Goal: Task Accomplishment & Management: Complete application form

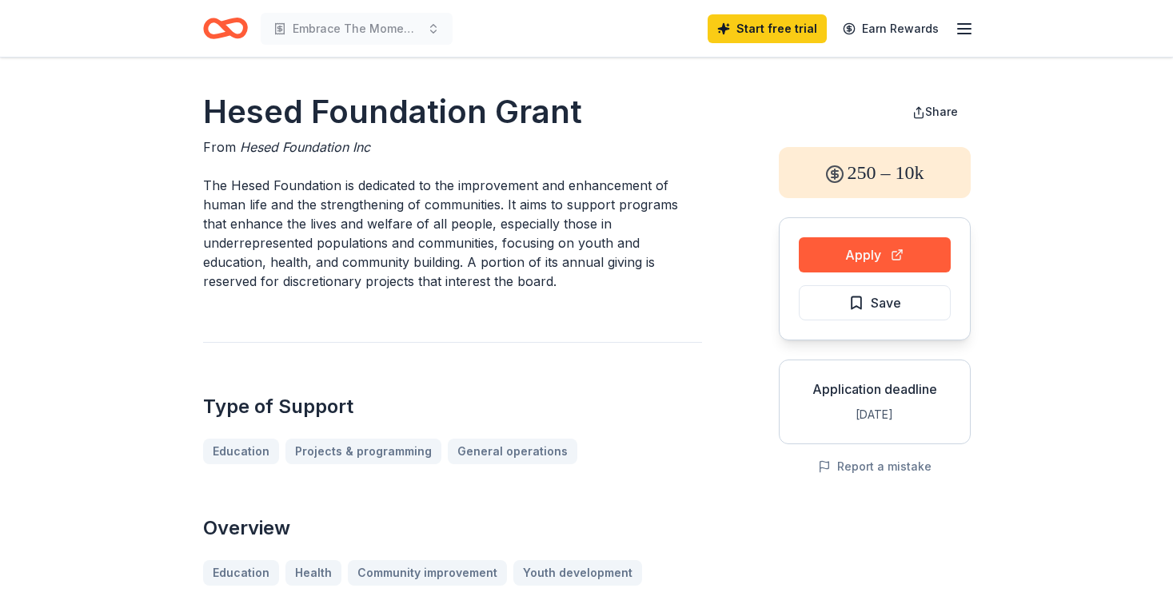
scroll to position [30, 0]
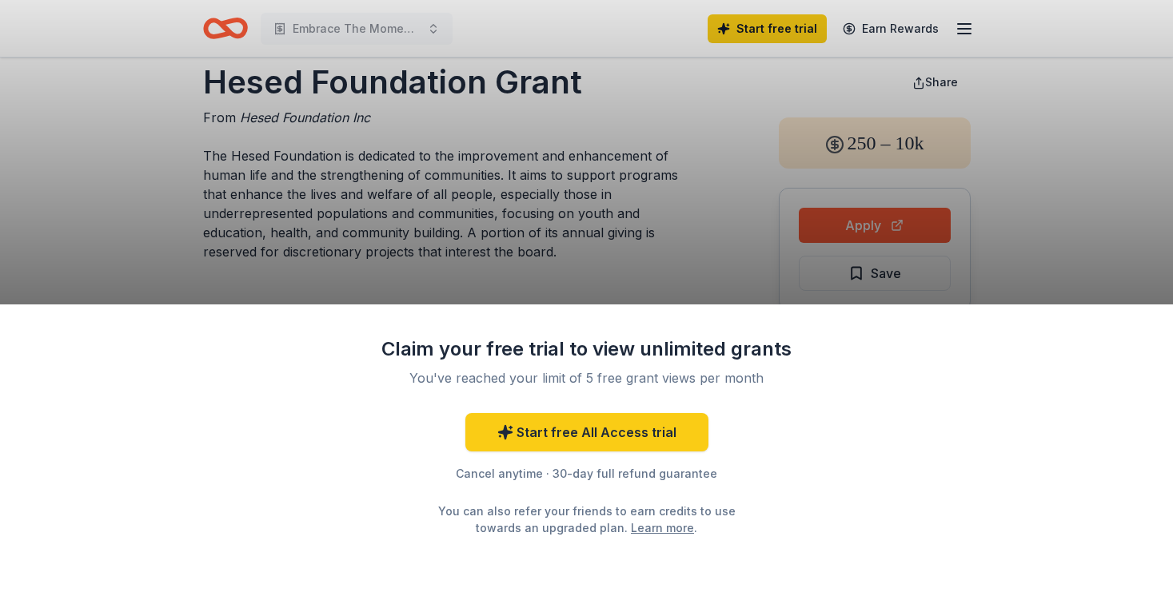
click at [707, 259] on div "Claim your free trial to view unlimited grants You've reached your limit of 5 f…" at bounding box center [586, 304] width 1173 height 608
click at [1078, 132] on div "Claim your free trial to view unlimited grants You've reached your limit of 5 f…" at bounding box center [586, 304] width 1173 height 608
click at [1047, 137] on div "Claim your free trial to view unlimited grants You've reached your limit of 5 f…" at bounding box center [586, 304] width 1173 height 608
click at [432, 30] on div "Claim your free trial to view unlimited grants You've reached your limit of 5 f…" at bounding box center [586, 304] width 1173 height 608
click at [967, 26] on div "Claim your free trial to view unlimited grants You've reached your limit of 5 f…" at bounding box center [586, 304] width 1173 height 608
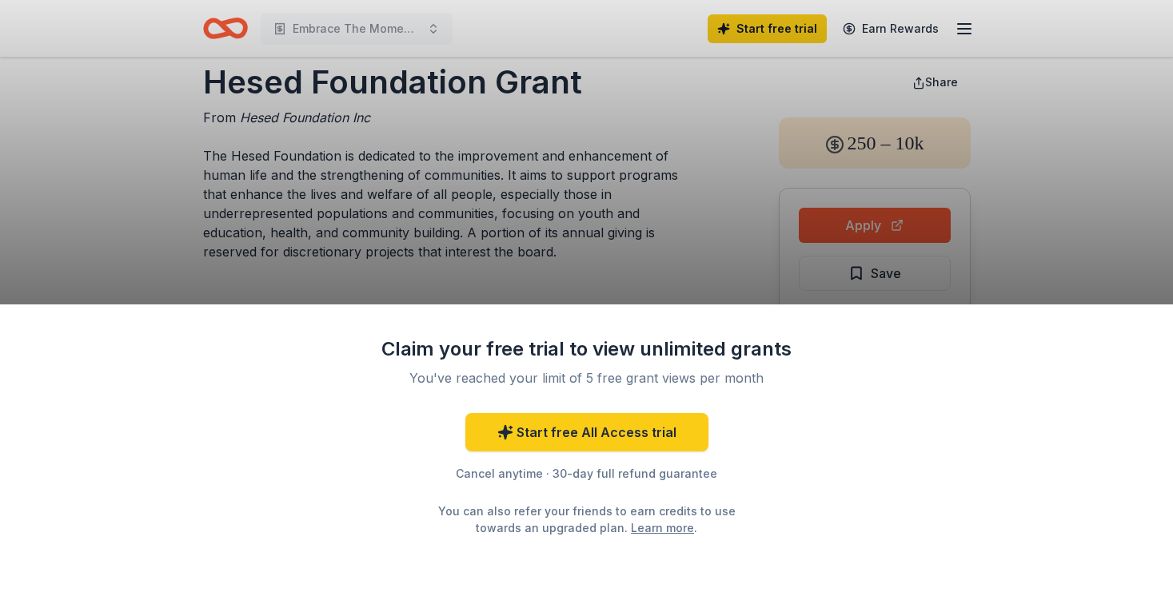
click at [158, 215] on div "Claim your free trial to view unlimited grants You've reached your limit of 5 f…" at bounding box center [586, 304] width 1173 height 608
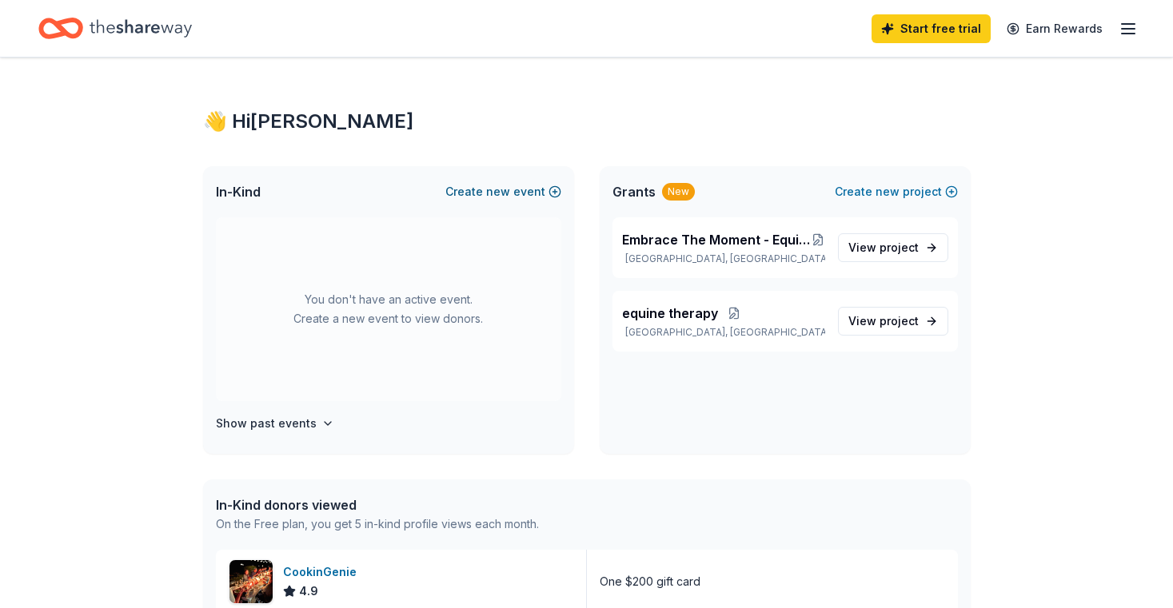
click at [482, 191] on button "Create new event" at bounding box center [503, 191] width 116 height 19
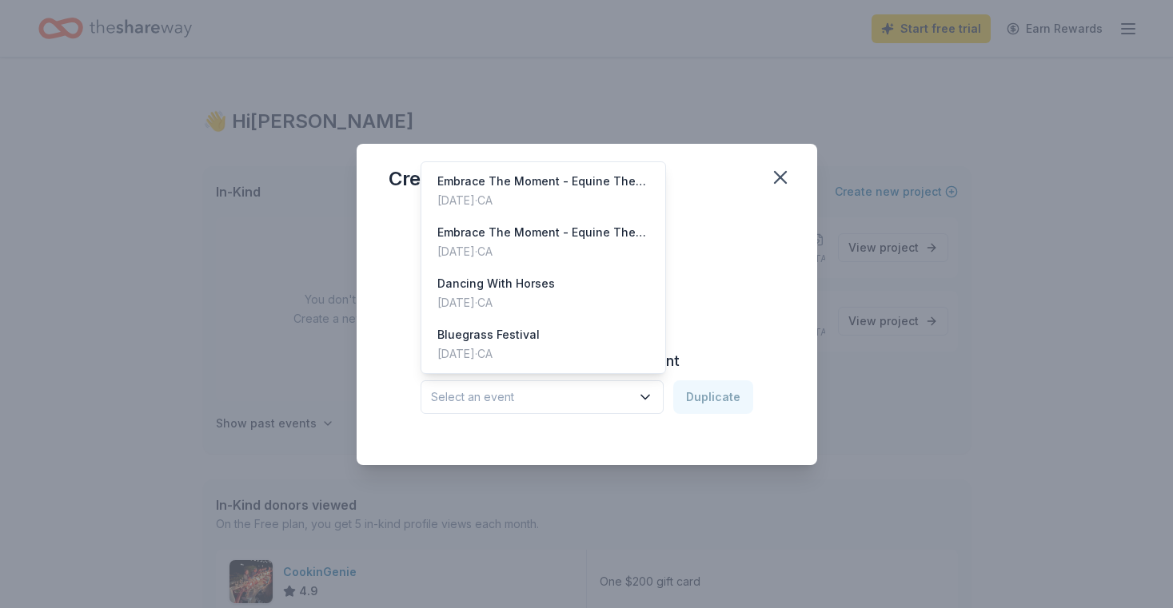
click at [540, 393] on span "Select an event" at bounding box center [531, 397] width 200 height 19
click at [740, 255] on div "Create from scratch Continue or Duplicate an existing event Select an event Dup…" at bounding box center [586, 324] width 396 height 232
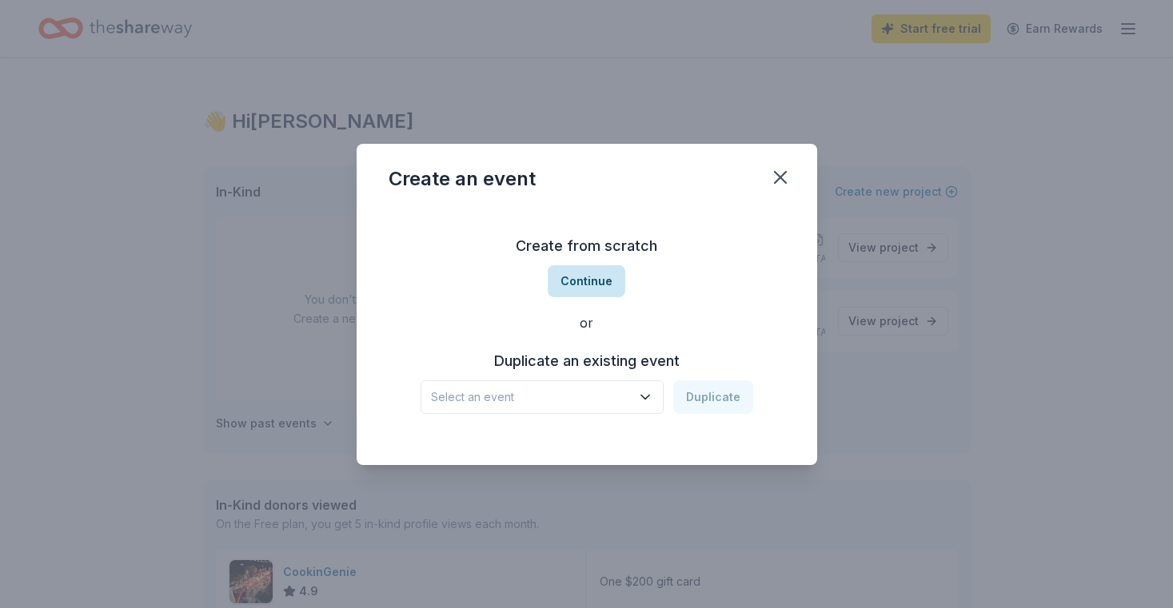
click at [591, 283] on button "Continue" at bounding box center [587, 281] width 78 height 32
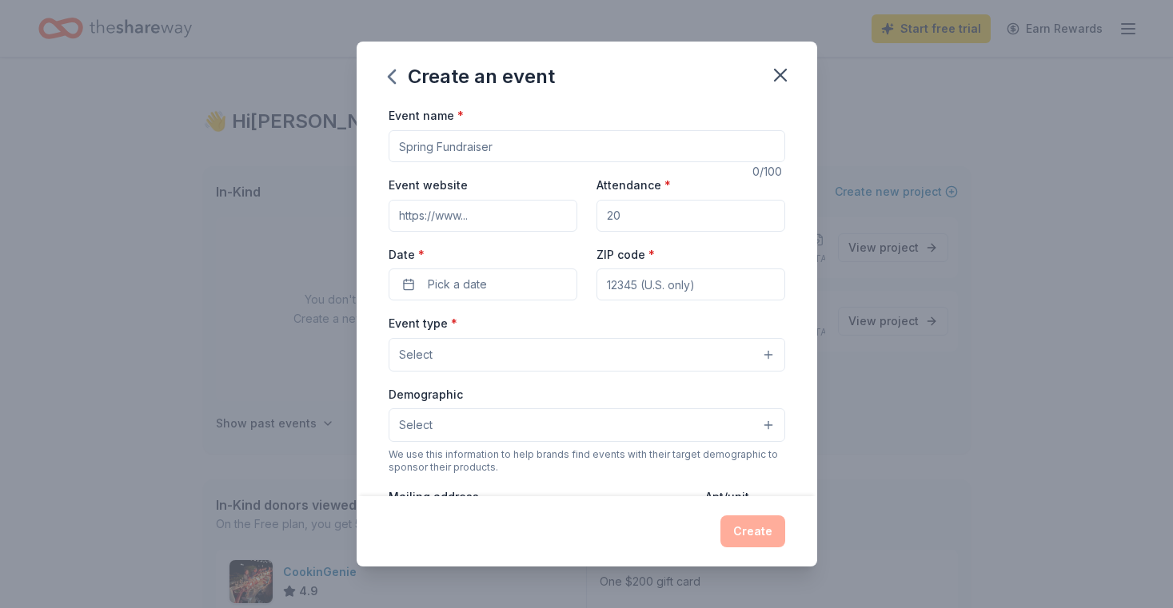
click at [519, 148] on input "Event name *" at bounding box center [586, 146] width 396 height 32
type input "Meet The Mustang Babies"
click at [474, 214] on input "Event website" at bounding box center [482, 216] width 189 height 32
type input "https://canhamfarm.com"
click at [640, 212] on input "Attendance *" at bounding box center [690, 216] width 189 height 32
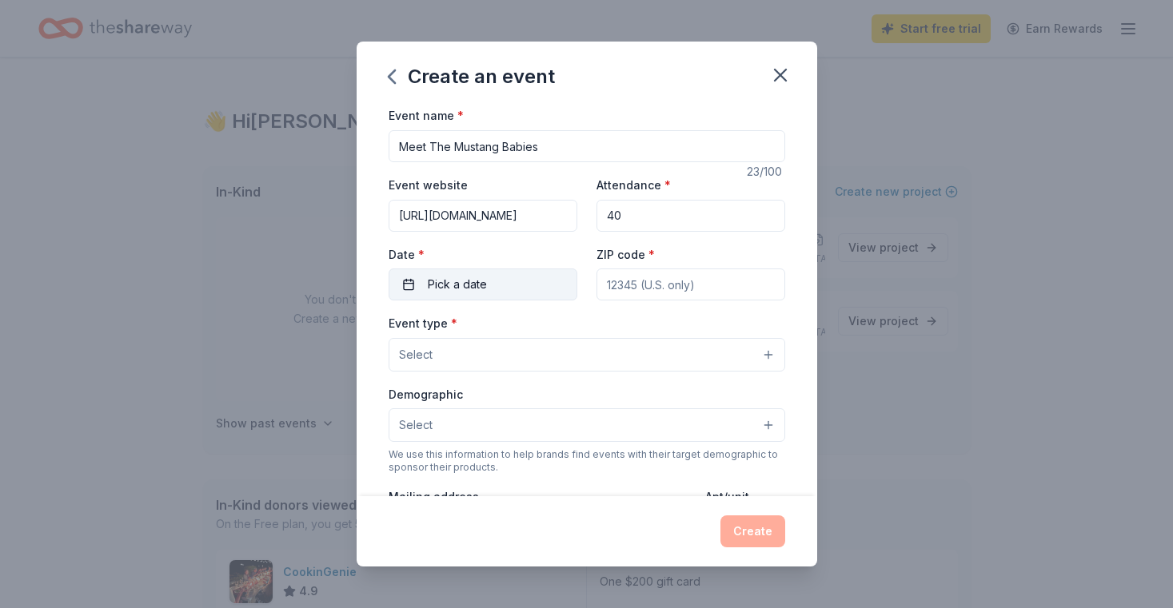
type input "40"
click at [488, 283] on button "Pick a date" at bounding box center [482, 285] width 189 height 32
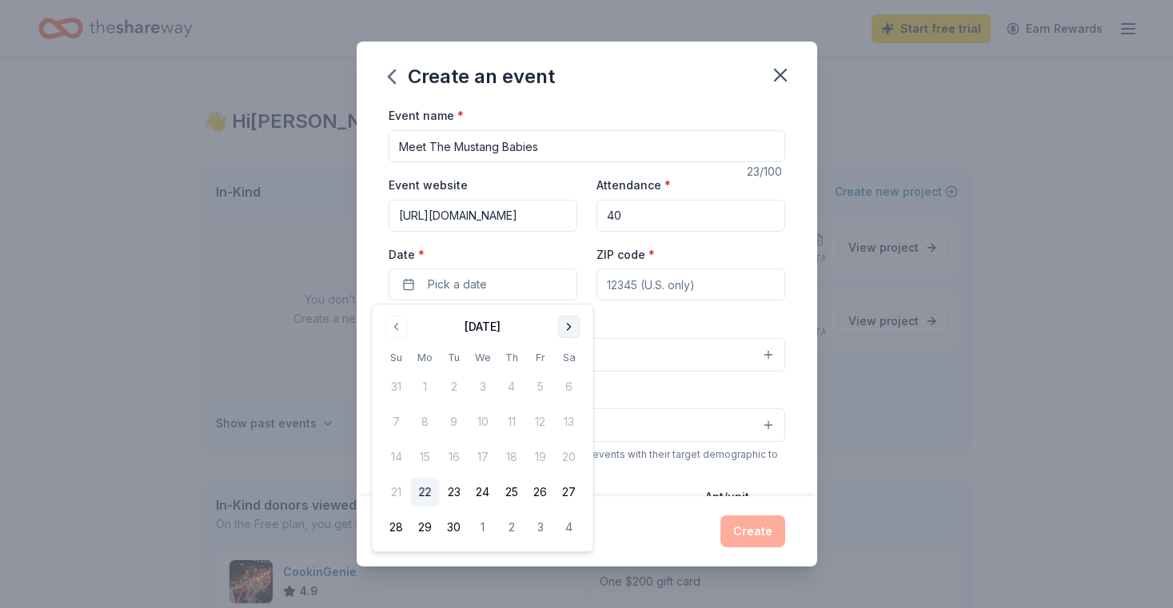
click at [572, 324] on button "Go to next month" at bounding box center [569, 327] width 22 height 22
click at [572, 325] on button "Go to next month" at bounding box center [569, 327] width 22 height 22
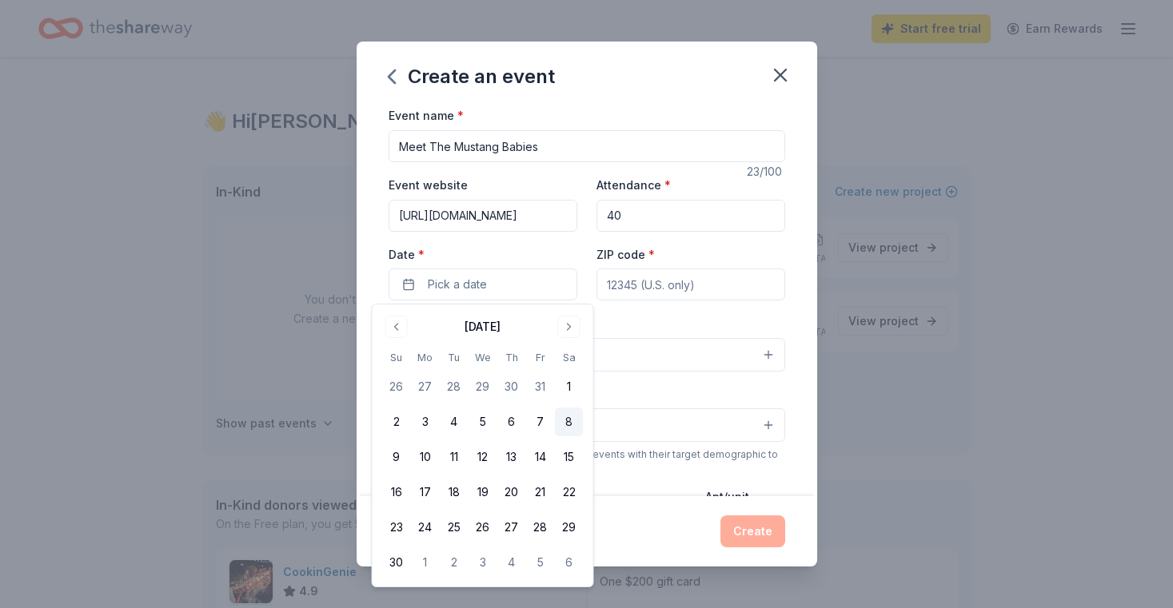
click at [572, 419] on button "8" at bounding box center [569, 422] width 29 height 29
click at [703, 285] on input "ZIP code *" at bounding box center [690, 285] width 189 height 32
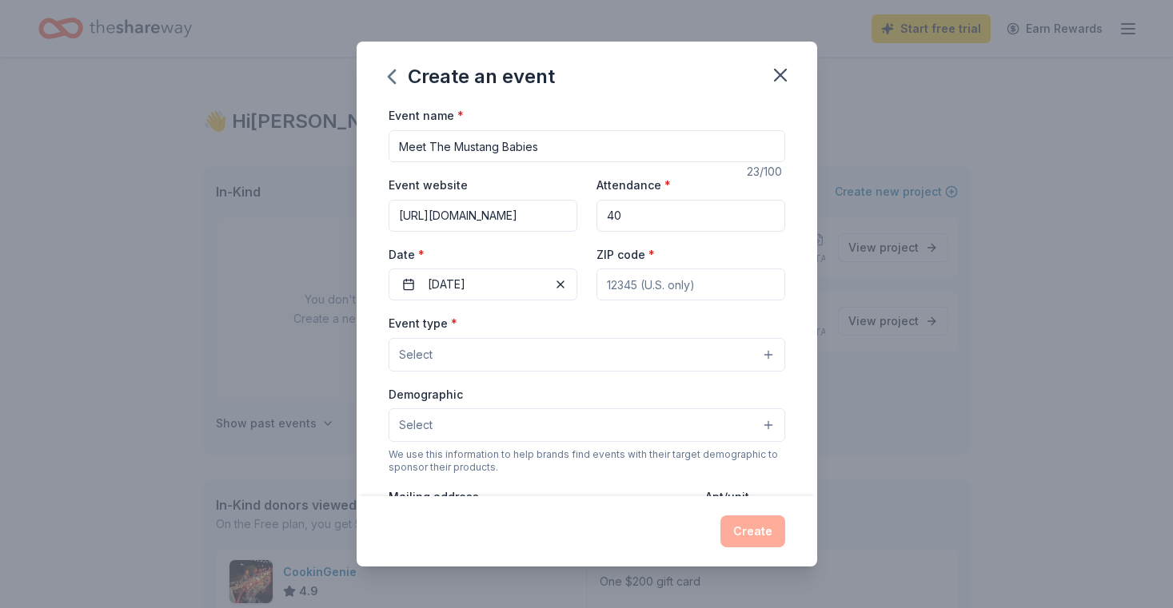
type input "95066"
type input "480 La Cuesta Drive"
click at [472, 349] on button "Select" at bounding box center [586, 355] width 396 height 34
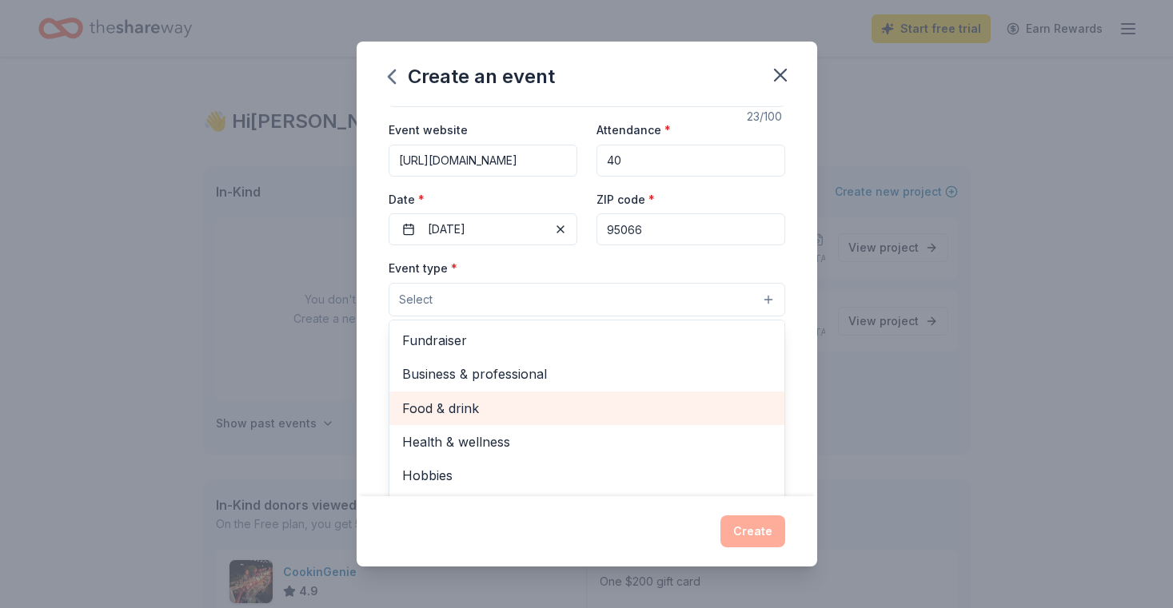
scroll to position [54, 0]
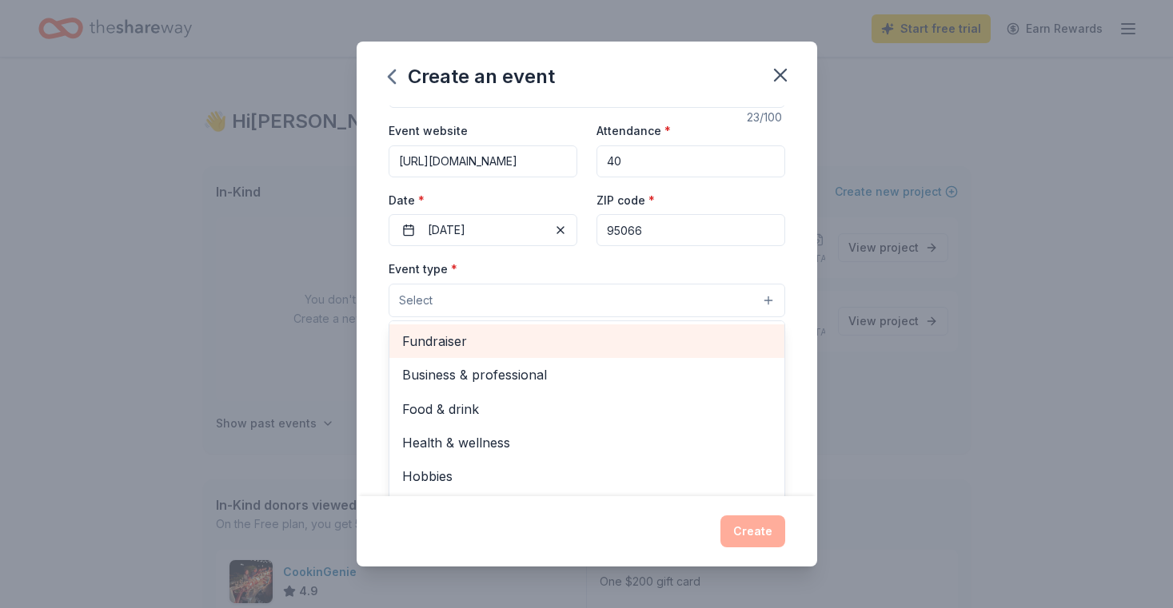
click at [460, 341] on span "Fundraiser" at bounding box center [586, 341] width 369 height 21
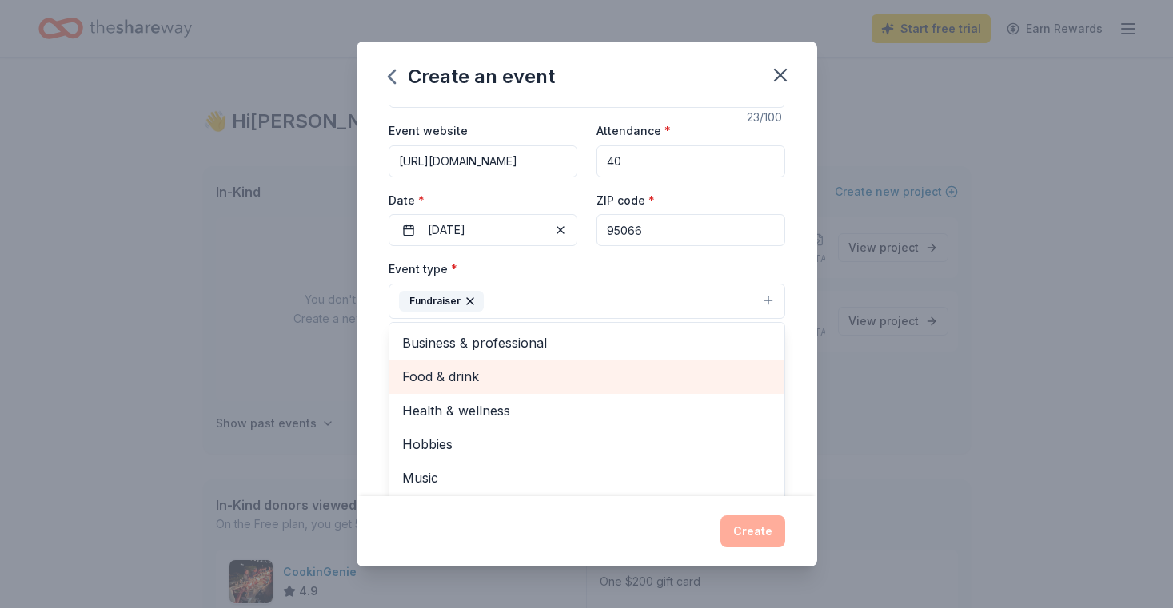
click at [460, 376] on span "Food & drink" at bounding box center [586, 376] width 369 height 21
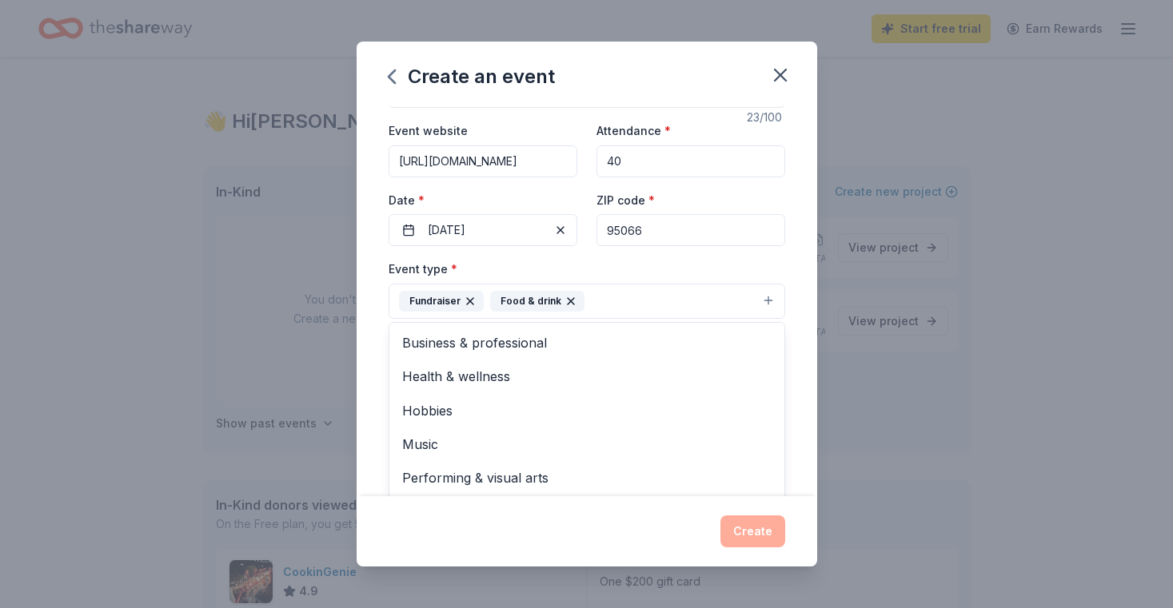
click at [804, 301] on div "Event name * Meet The Mustang Babies 23 /100 Event website https://canhamfarm.c…" at bounding box center [586, 301] width 460 height 390
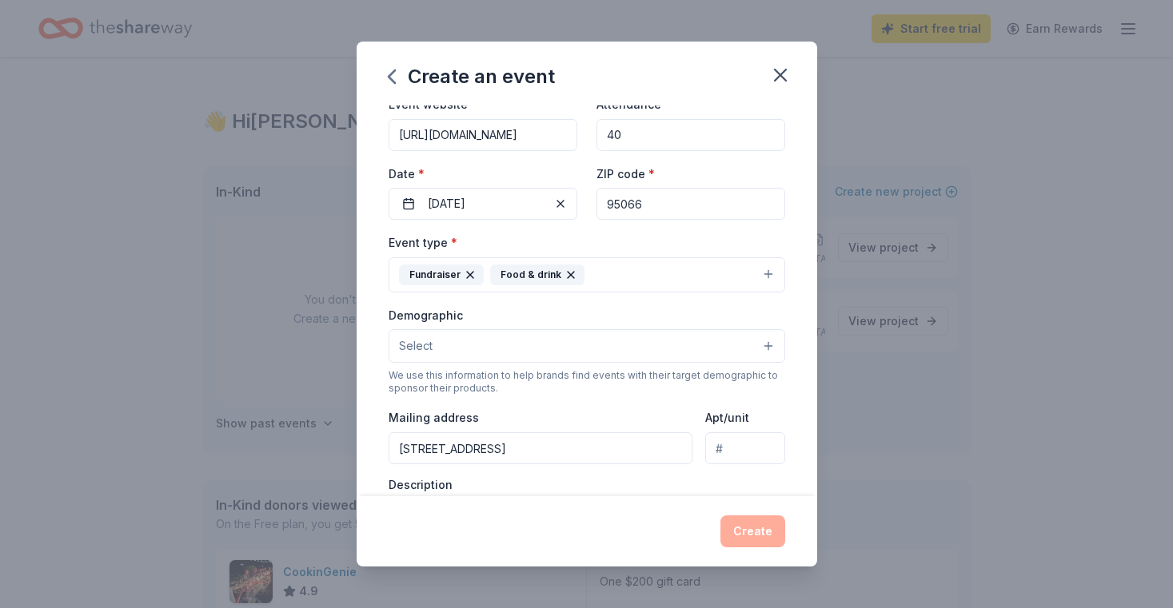
scroll to position [88, 0]
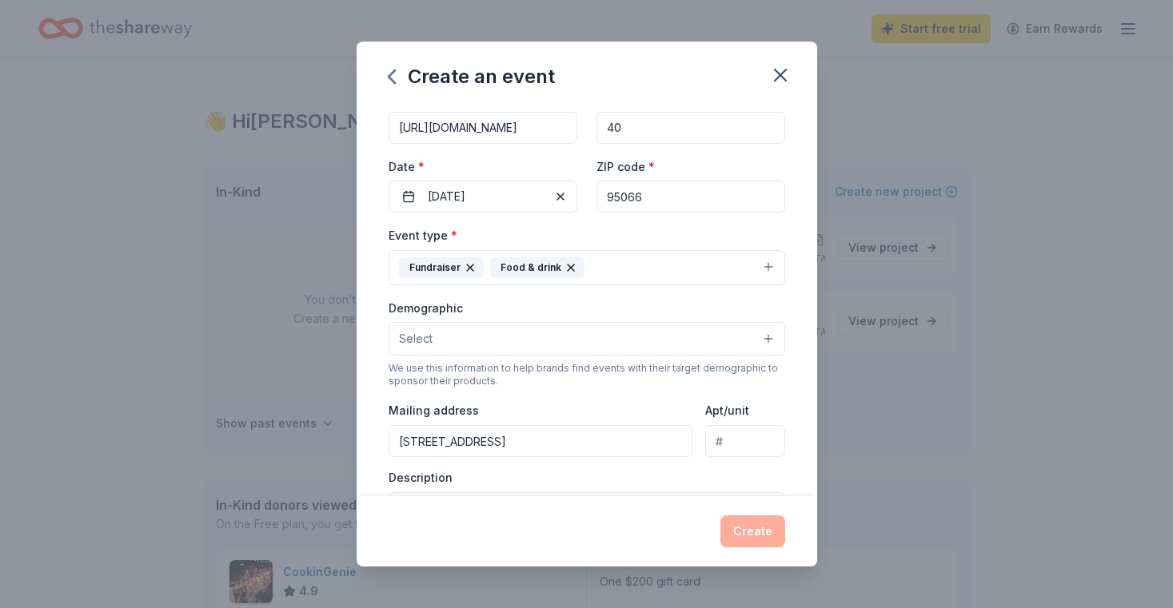
click at [769, 339] on button "Select" at bounding box center [586, 339] width 396 height 34
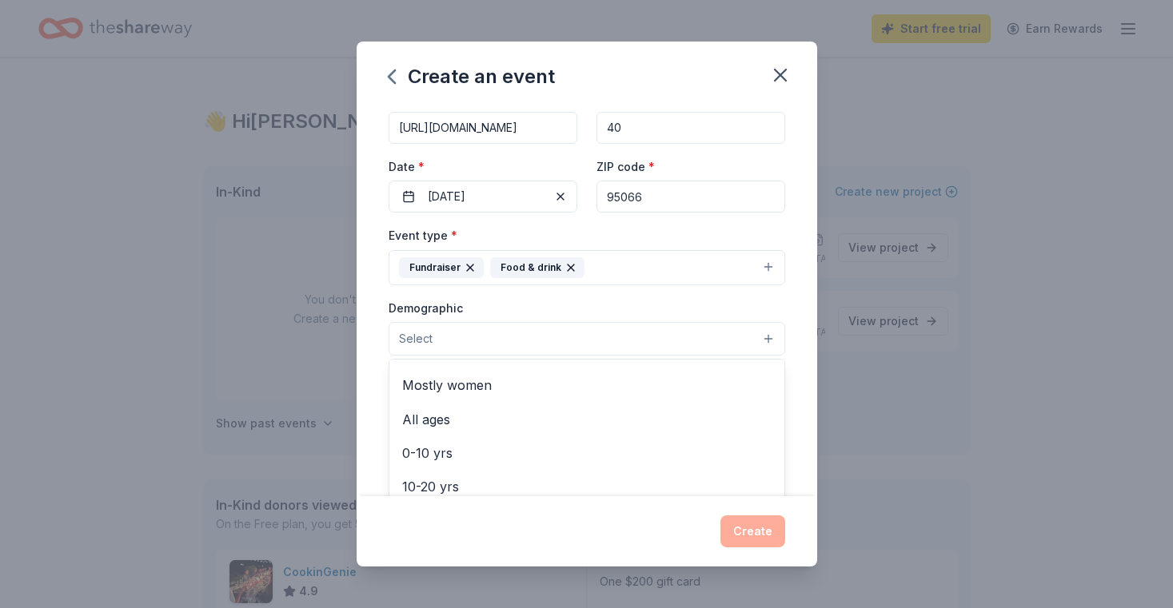
scroll to position [66, 0]
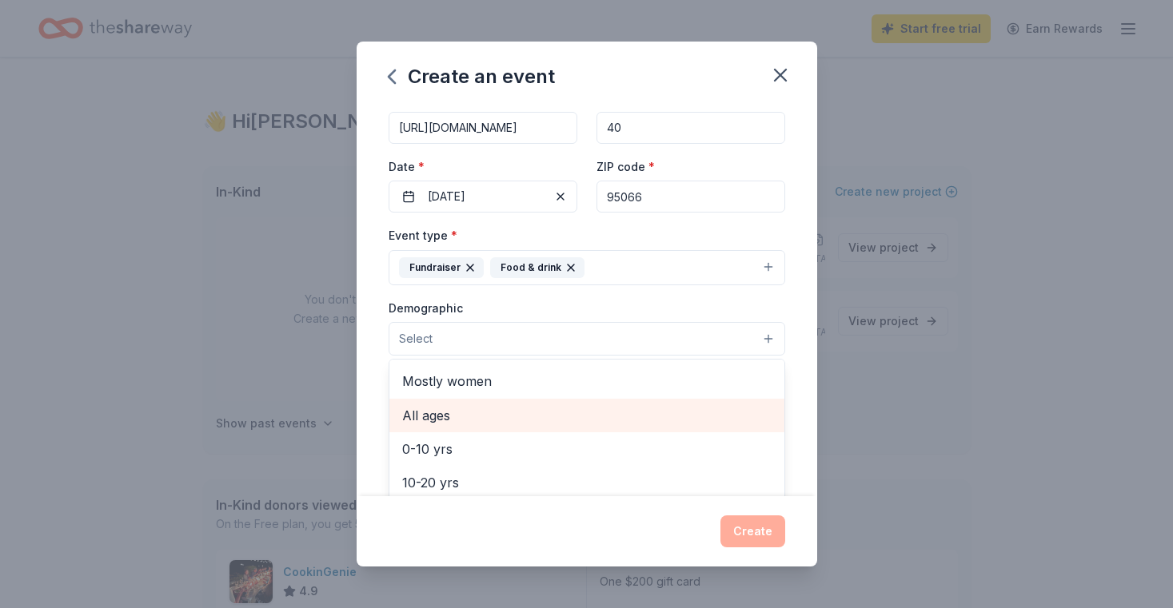
click at [438, 416] on span "All ages" at bounding box center [586, 415] width 369 height 21
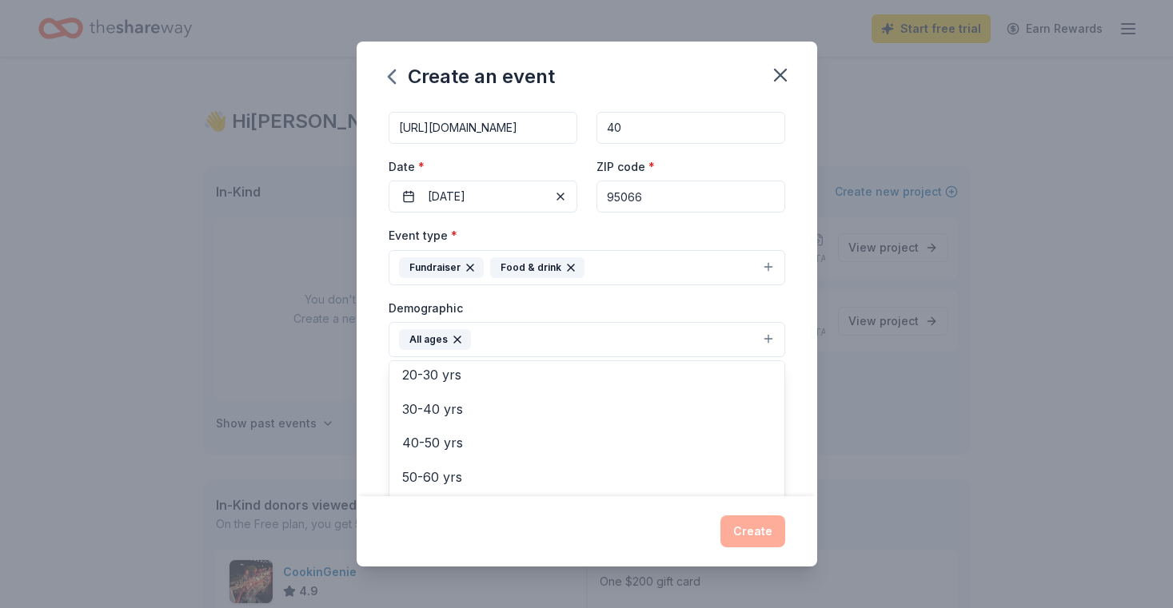
scroll to position [184, 0]
click at [804, 436] on div "Event name * Meet The Mustang Babies 23 /100 Event website https://canhamfarm.c…" at bounding box center [586, 301] width 460 height 390
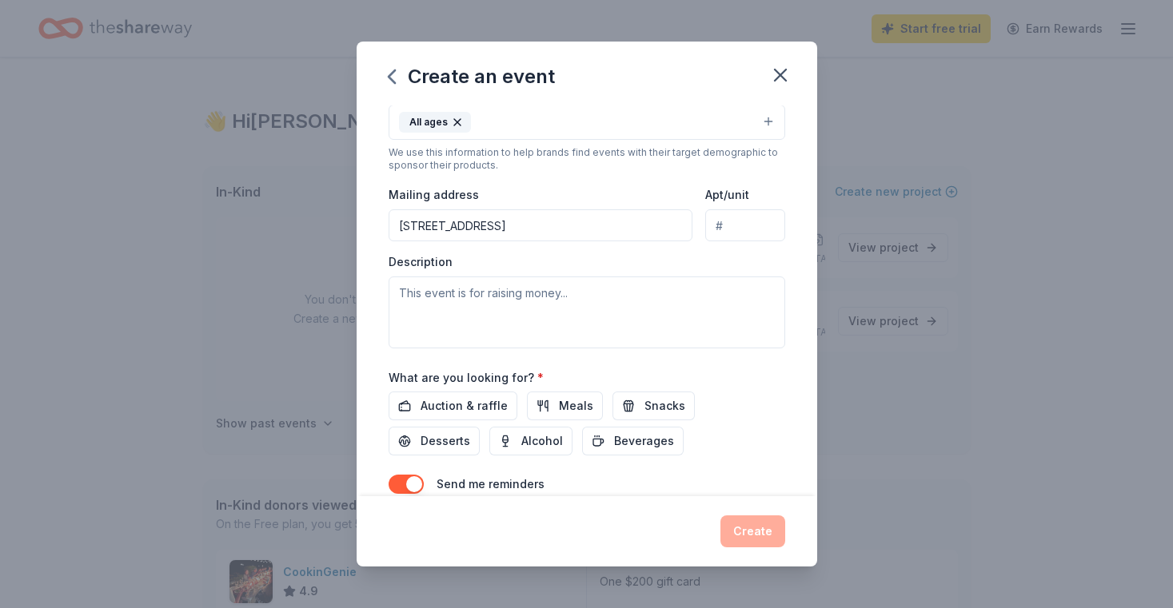
scroll to position [312, 0]
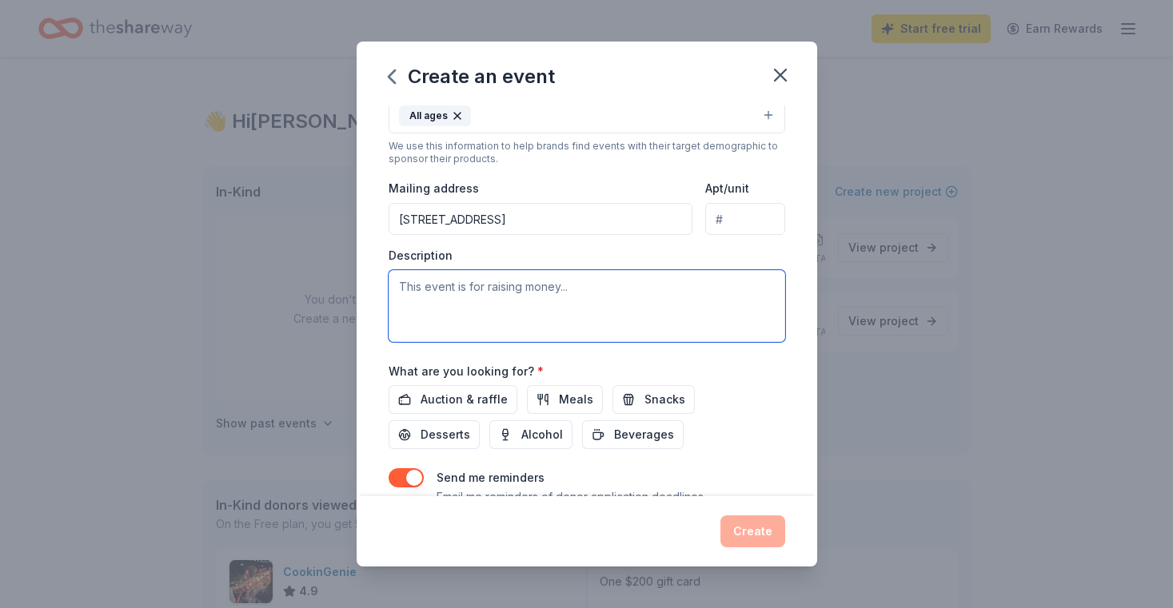
click at [568, 289] on textarea at bounding box center [586, 306] width 396 height 72
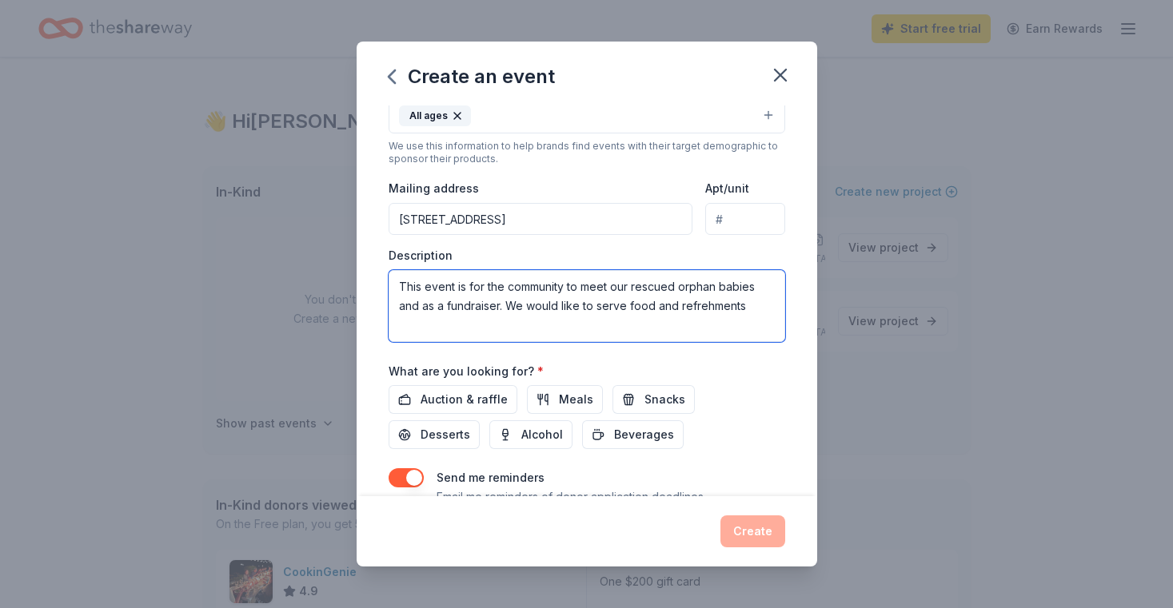
click at [703, 307] on textarea "This event is for the community to meet our rescued orphan babies and as a fund…" at bounding box center [586, 306] width 396 height 72
click at [758, 301] on textarea "This event is for the community to meet our rescued orphan babies and as a fund…" at bounding box center [586, 306] width 396 height 72
type textarea "This event is for the community to meet our rescued orphan babies and as a fund…"
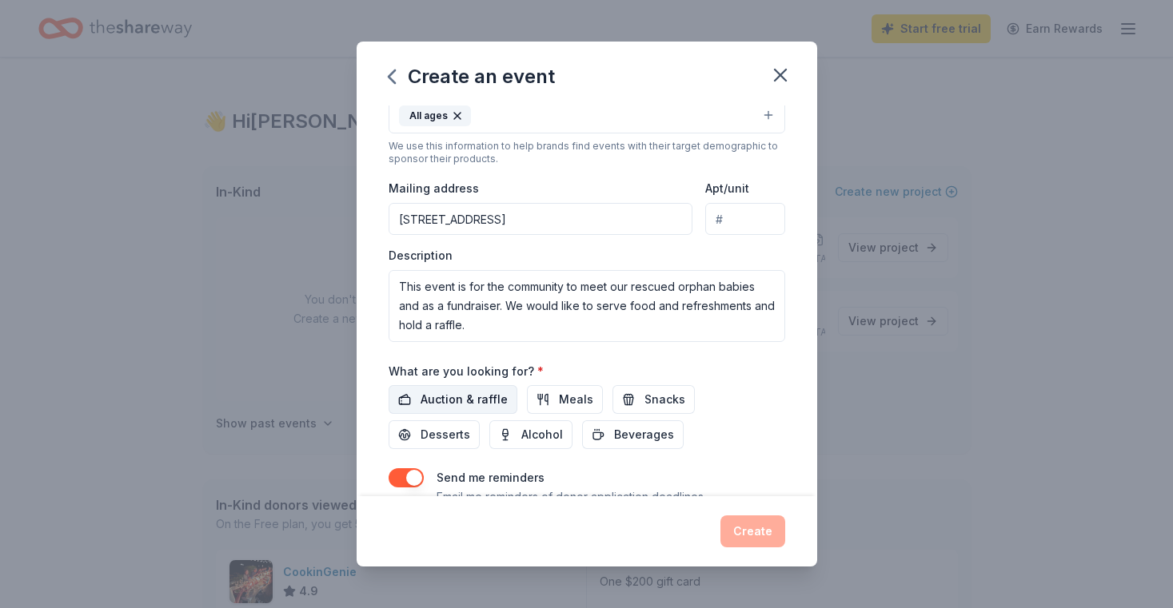
click at [474, 400] on span "Auction & raffle" at bounding box center [463, 399] width 87 height 19
click at [659, 400] on span "Snacks" at bounding box center [664, 399] width 41 height 19
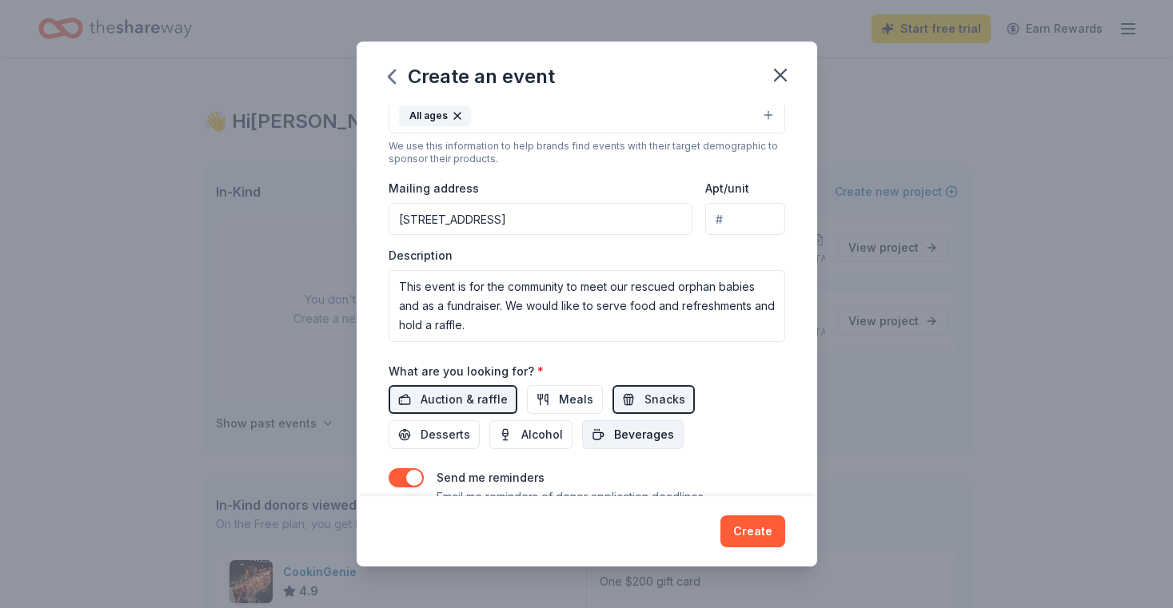
click at [614, 434] on span "Beverages" at bounding box center [644, 434] width 60 height 19
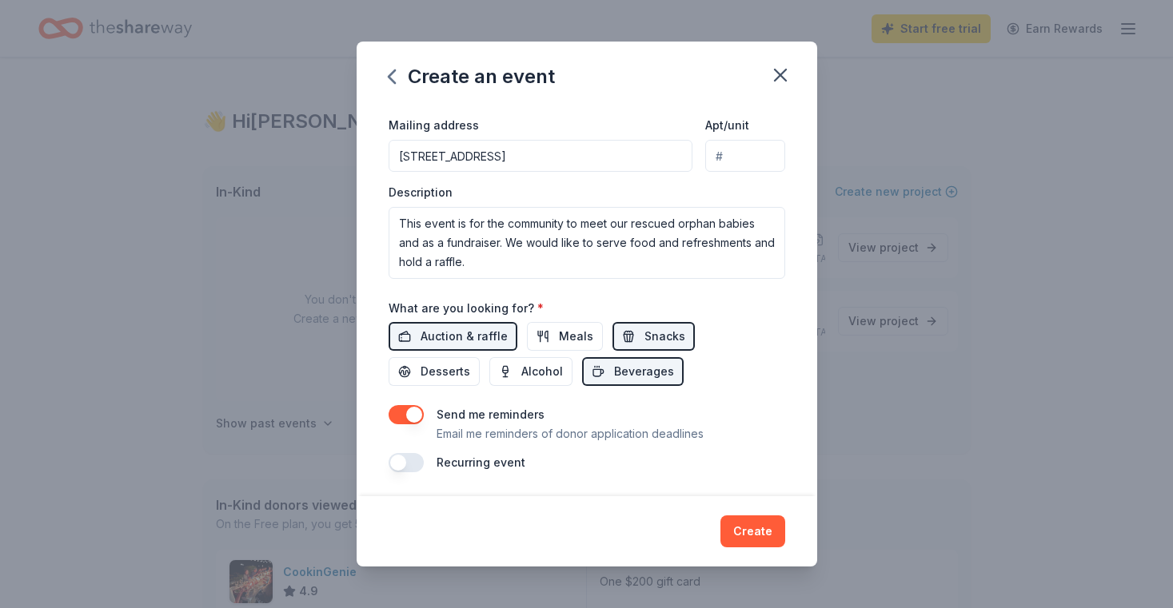
scroll to position [376, 0]
click at [755, 532] on button "Create" at bounding box center [752, 532] width 65 height 32
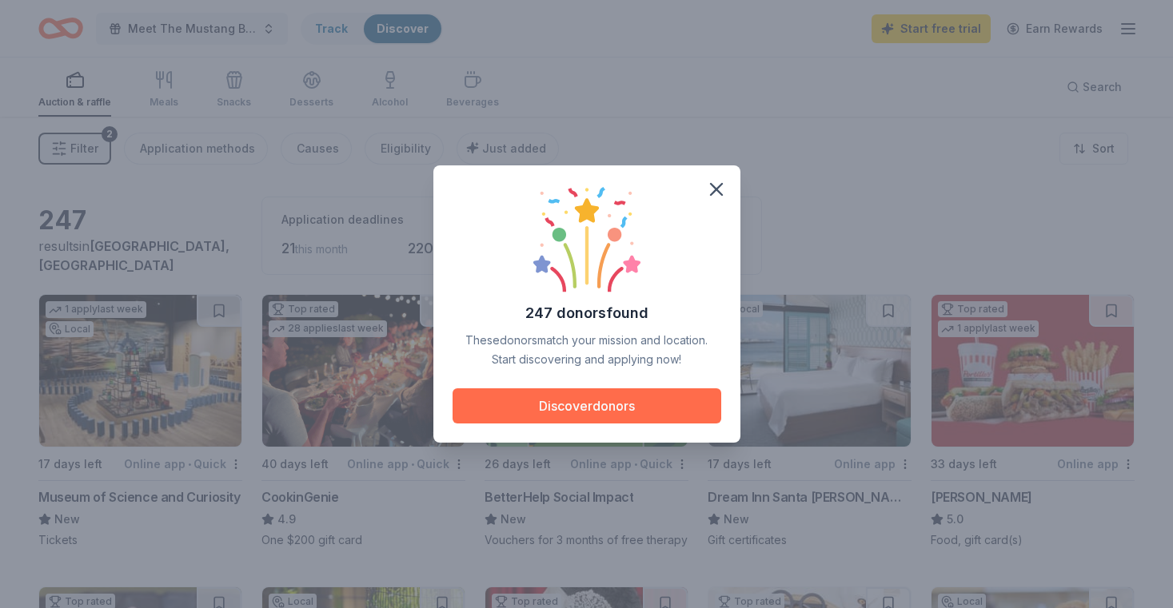
click at [591, 408] on button "Discover donors" at bounding box center [586, 405] width 269 height 35
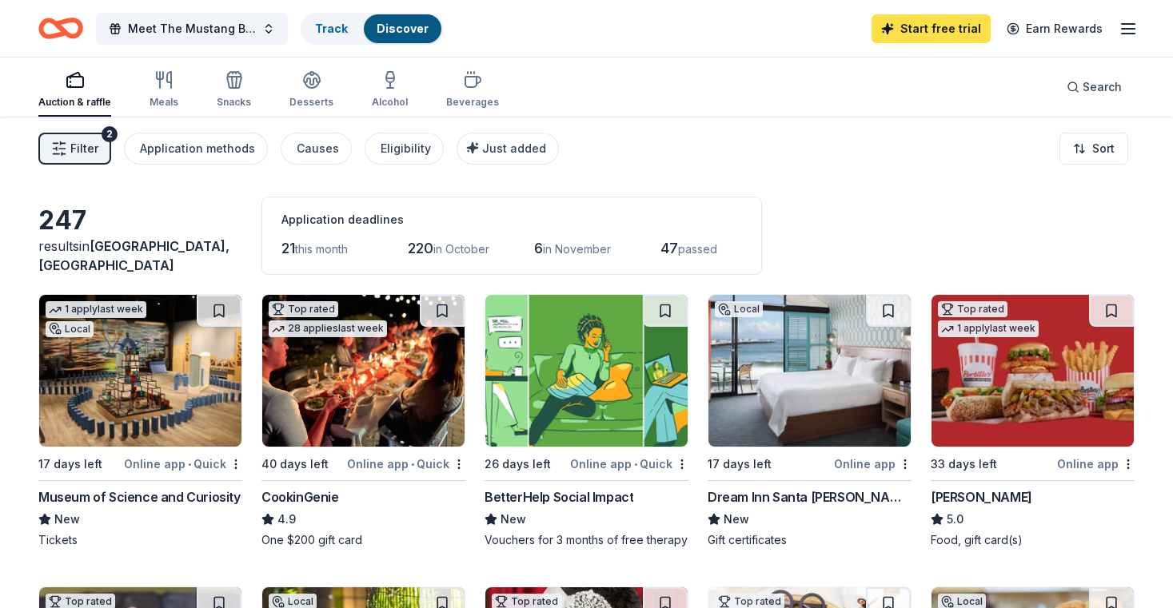
click at [942, 32] on link "Start free trial" at bounding box center [930, 28] width 119 height 29
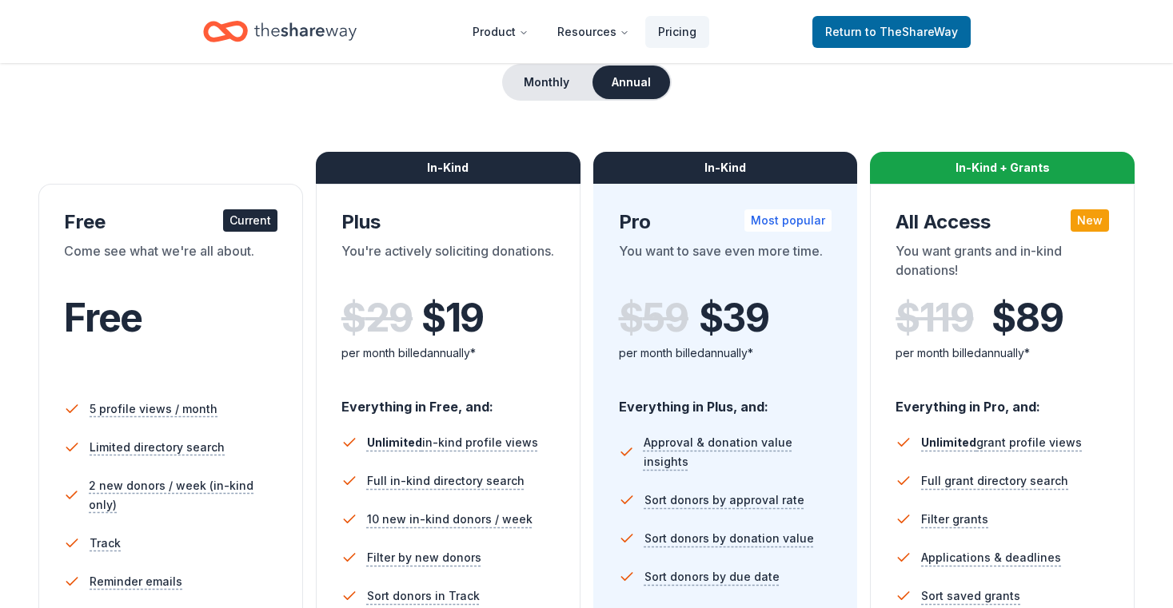
scroll to position [164, 0]
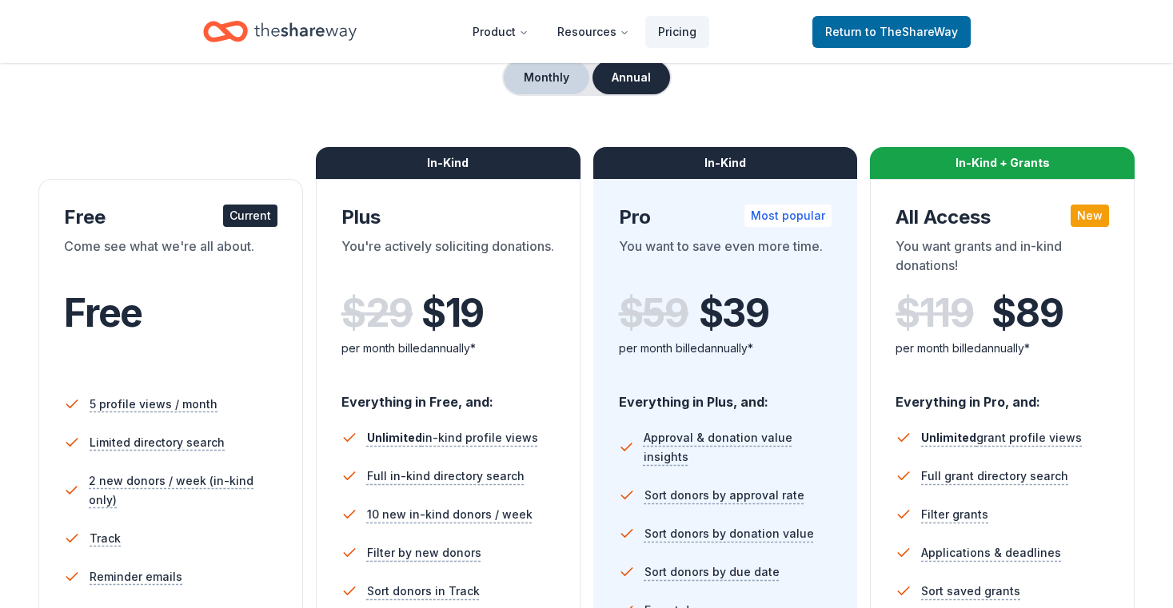
click at [552, 75] on button "Monthly" at bounding box center [547, 78] width 86 height 34
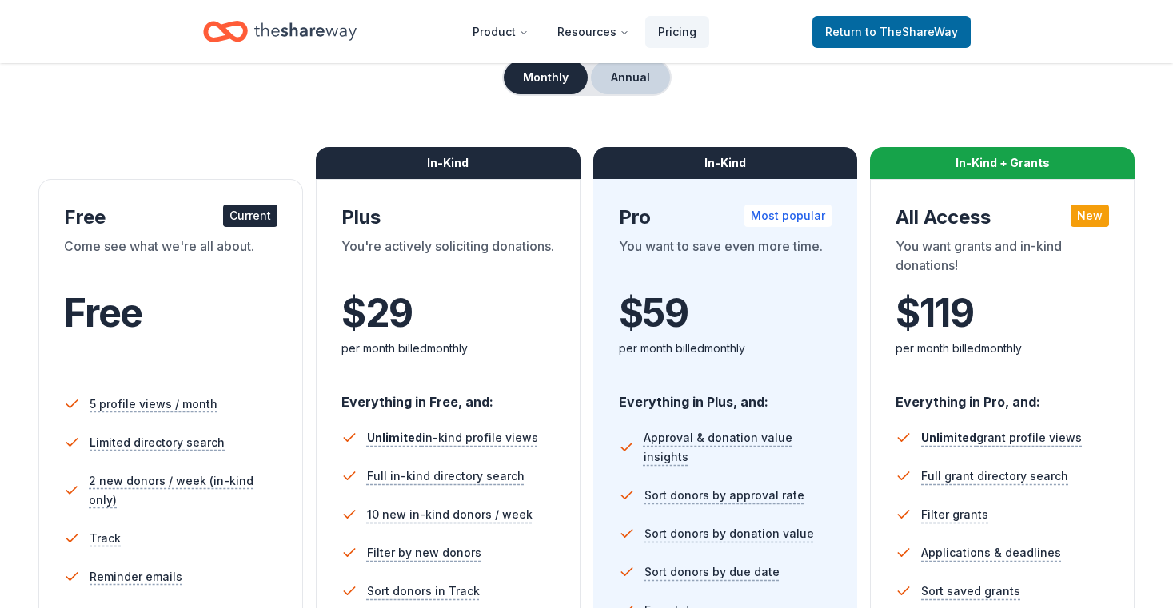
click at [631, 79] on button "Annual" at bounding box center [630, 78] width 79 height 34
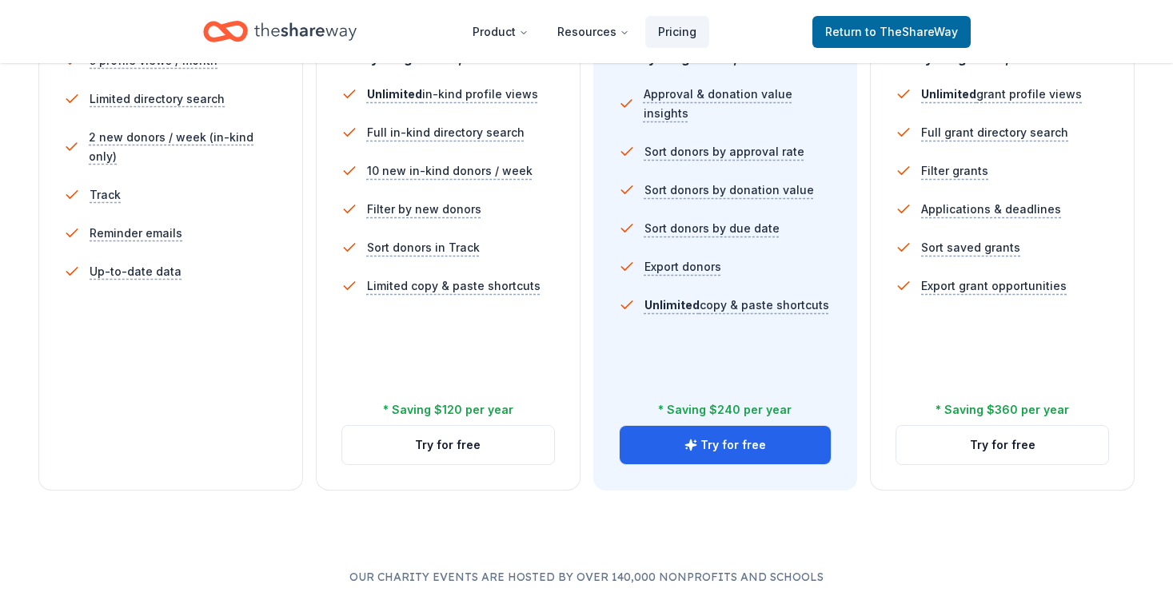
scroll to position [509, 0]
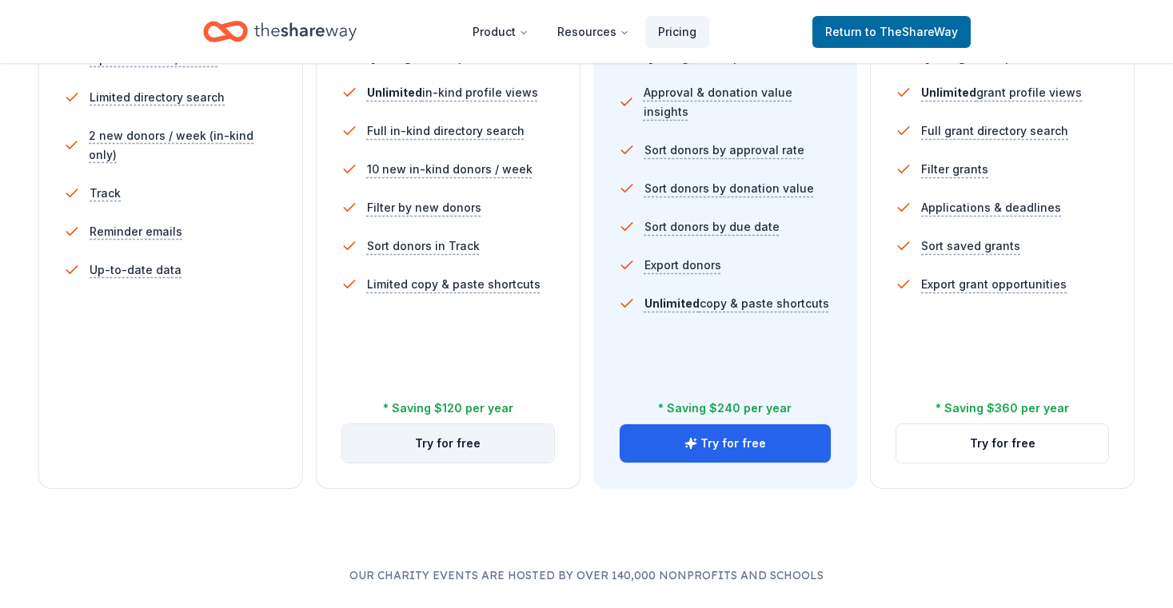
click at [453, 444] on button "Try for free" at bounding box center [448, 443] width 212 height 38
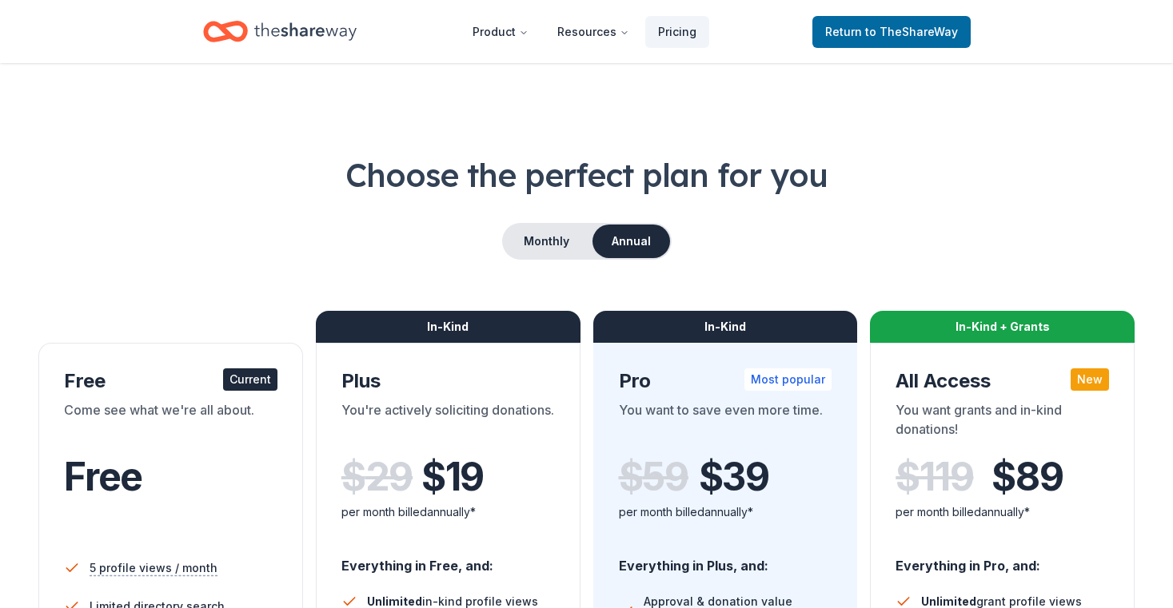
scroll to position [509, 0]
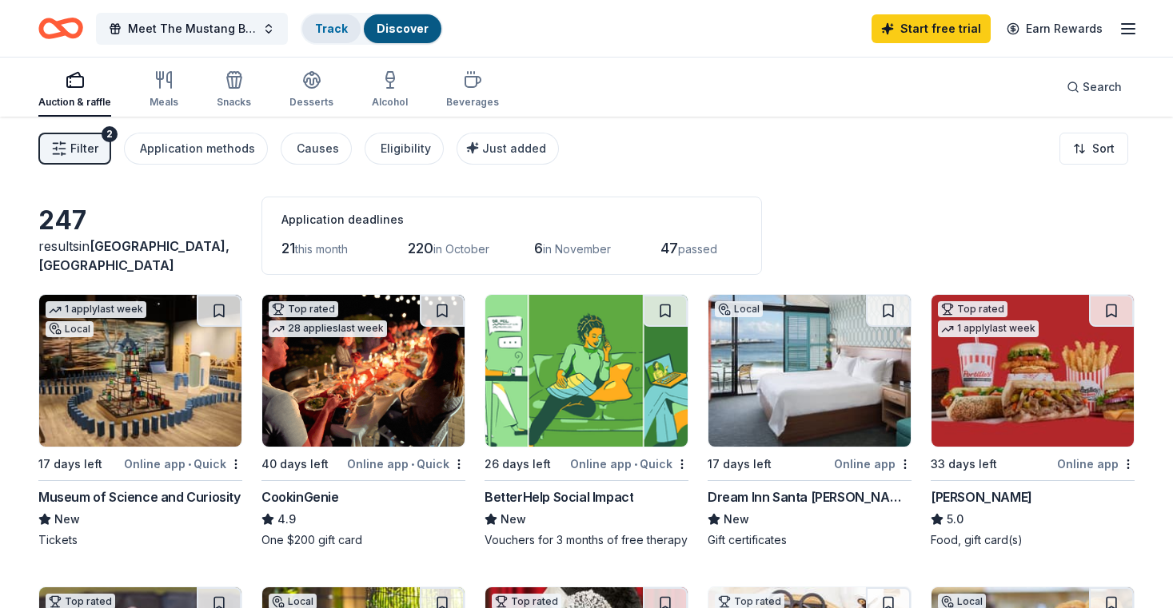
click at [324, 29] on link "Track" at bounding box center [331, 29] width 33 height 14
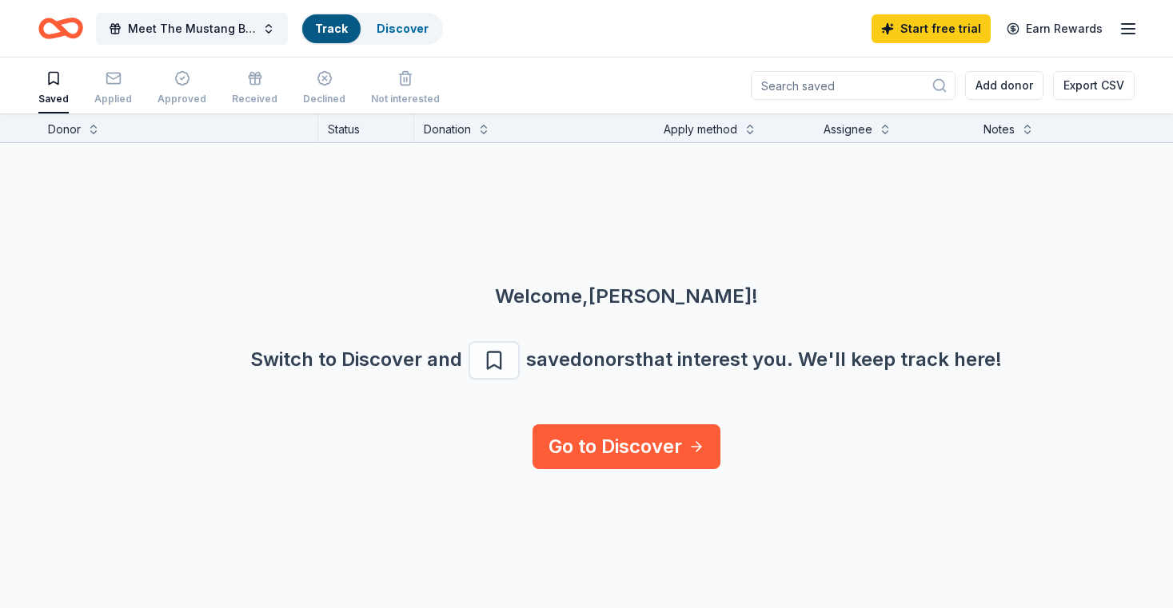
scroll to position [1, 0]
click at [268, 32] on button "Meet The Mustang Babies" at bounding box center [192, 29] width 192 height 32
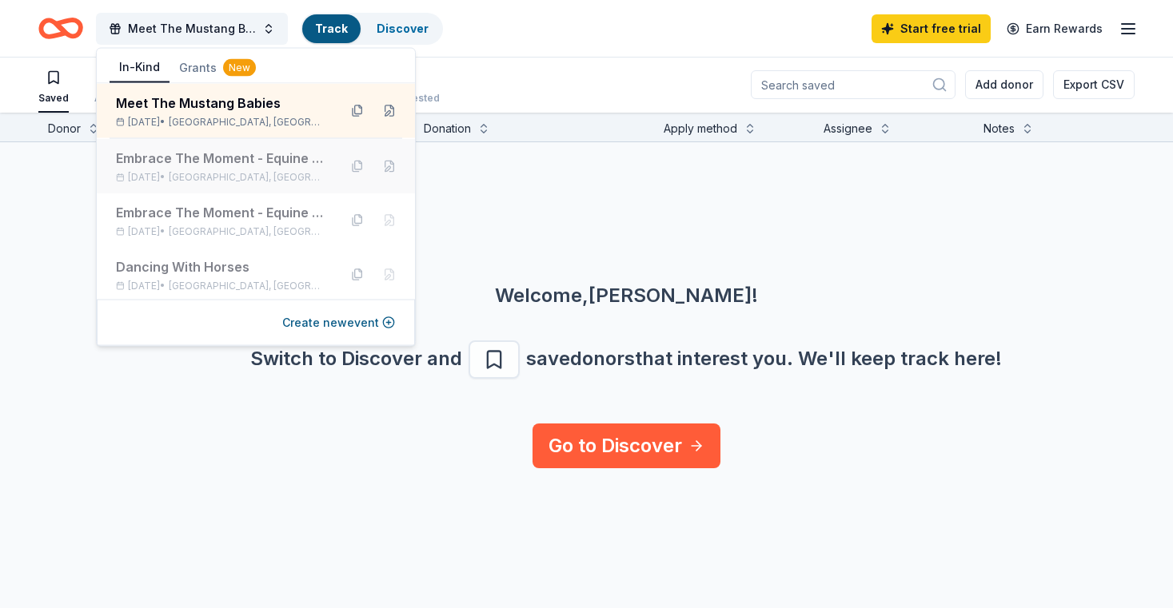
click at [226, 168] on div "Embrace The Moment - Equine Therapy For Cancer Patients, Cancer Survivors and C…" at bounding box center [220, 166] width 209 height 35
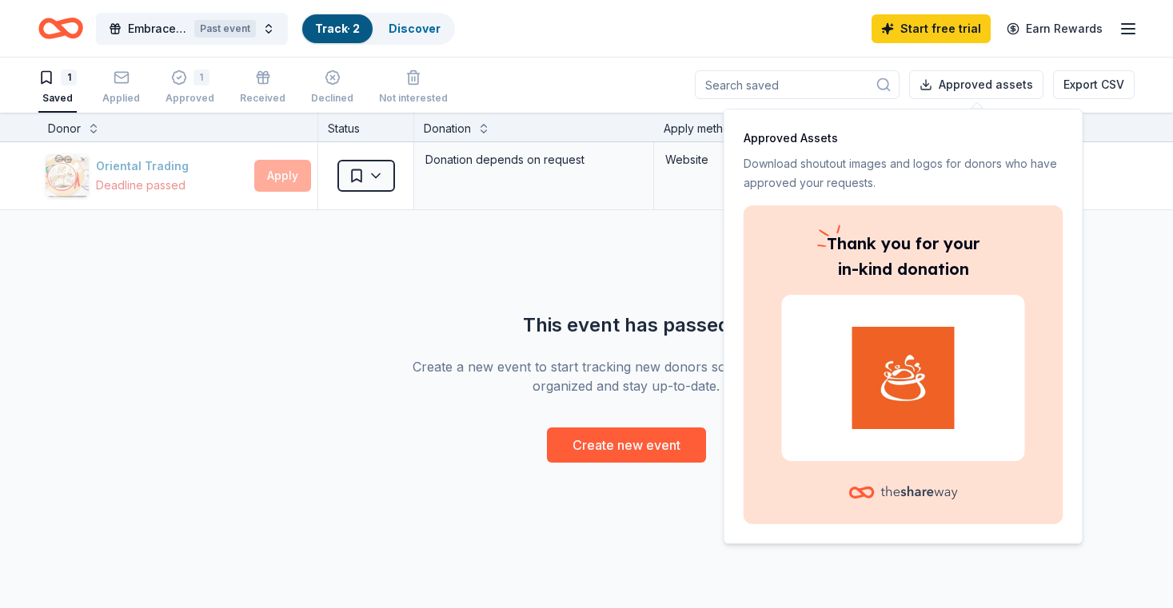
click at [335, 31] on link "Track · 2" at bounding box center [337, 29] width 45 height 14
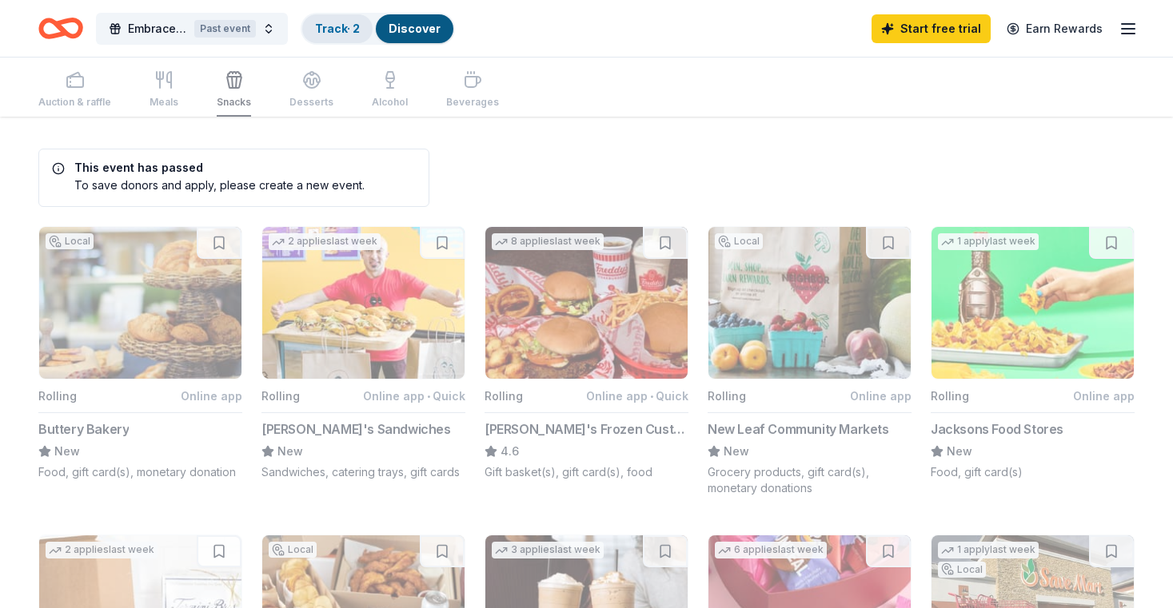
click at [337, 28] on link "Track · 2" at bounding box center [337, 29] width 45 height 14
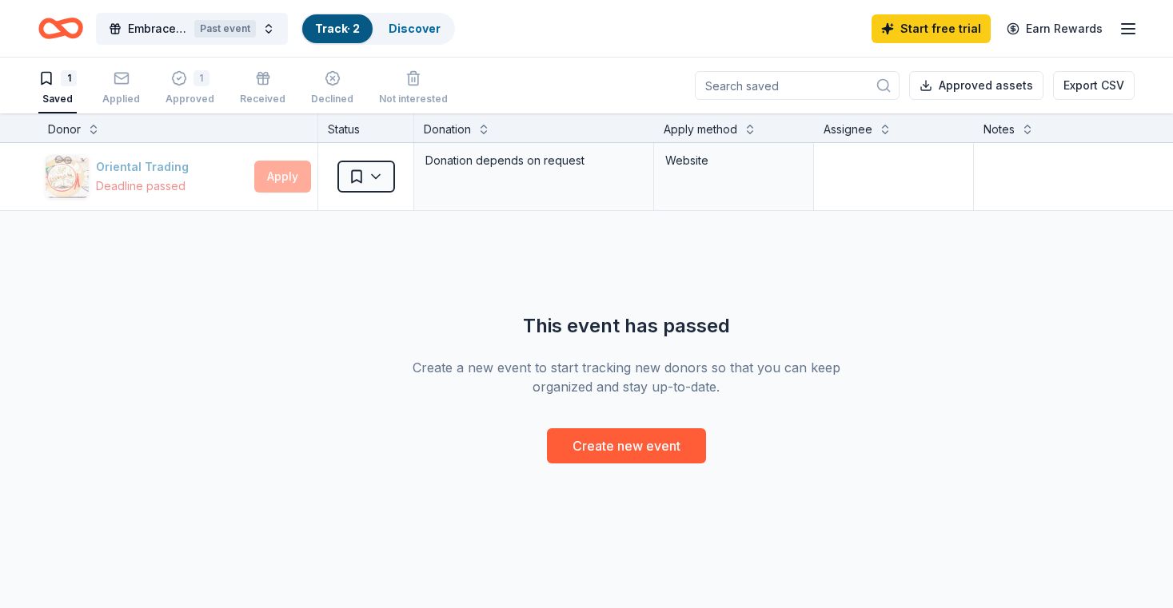
scroll to position [1, 0]
click at [269, 30] on button "Embrace The Moment - Equine Therapy For Cancer Patients, Cancer Survivors and C…" at bounding box center [192, 29] width 192 height 32
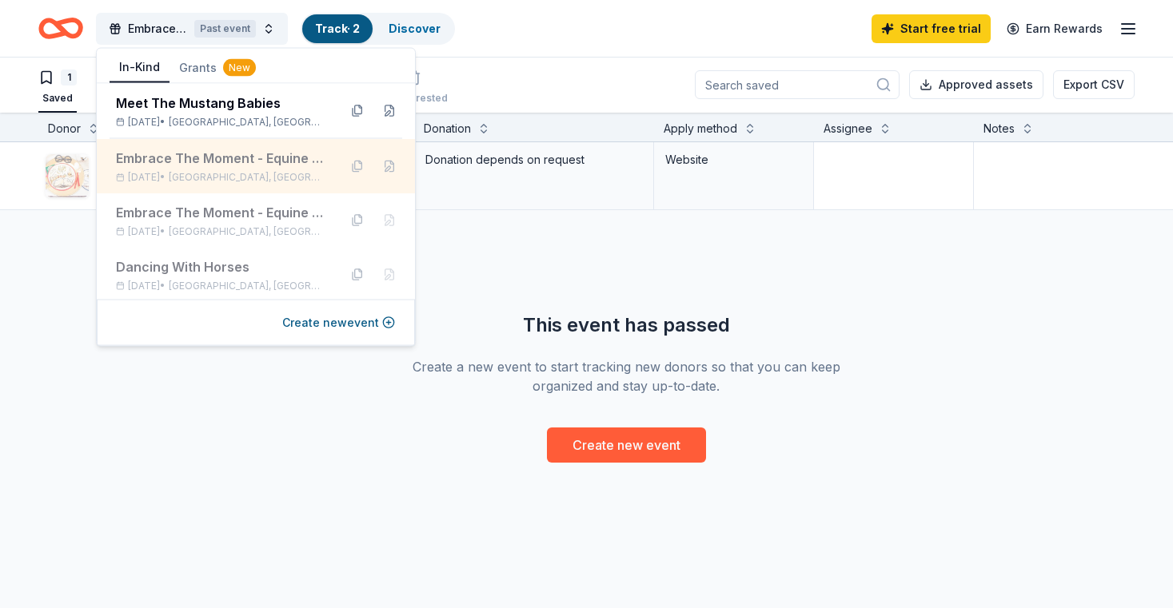
click at [223, 159] on div "Embrace The Moment - Equine Therapy For Cancer Patients, Cancer Survivors and C…" at bounding box center [220, 158] width 209 height 19
click at [219, 159] on div "Embrace The Moment - Equine Therapy For Cancer Patients, Cancer Survivors and C…" at bounding box center [220, 158] width 209 height 19
click at [358, 165] on button at bounding box center [358, 166] width 26 height 26
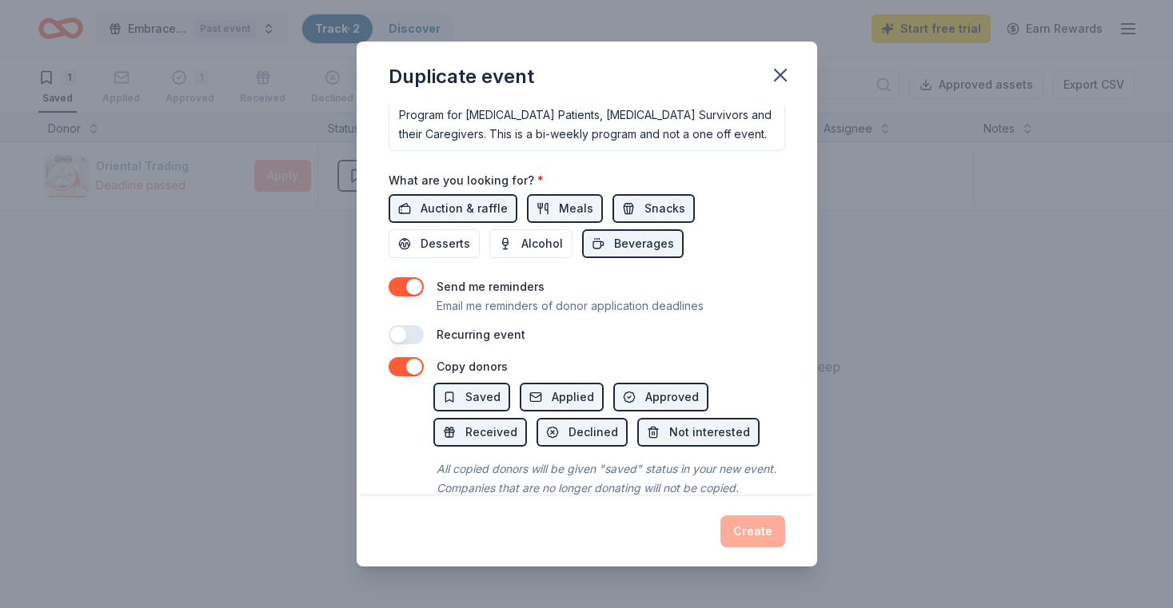
scroll to position [533, 0]
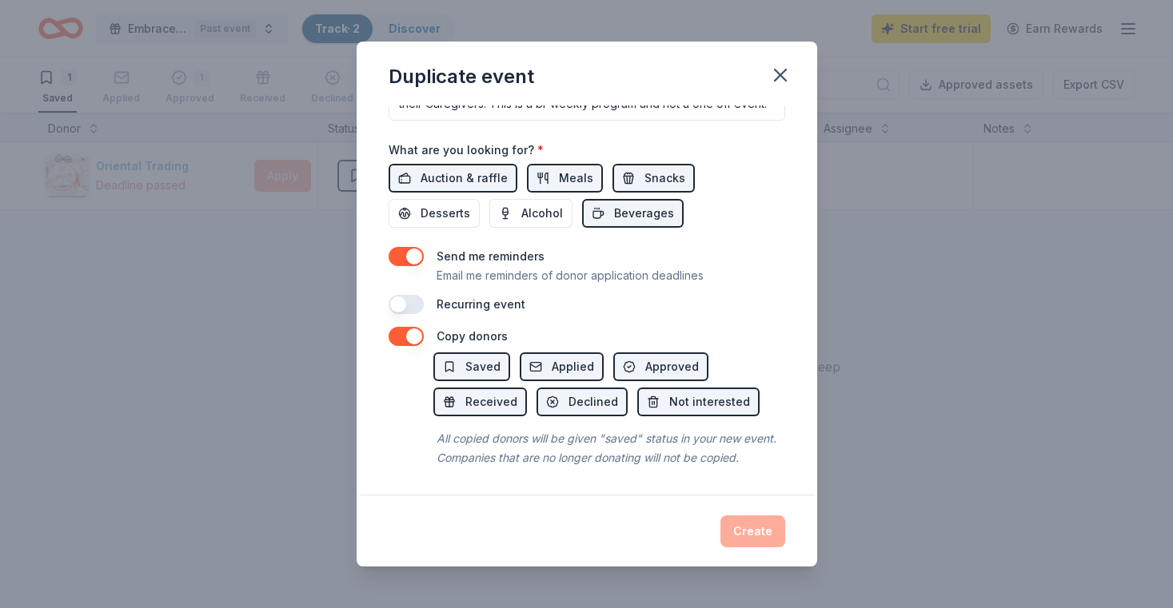
click at [414, 302] on button "button" at bounding box center [405, 304] width 35 height 19
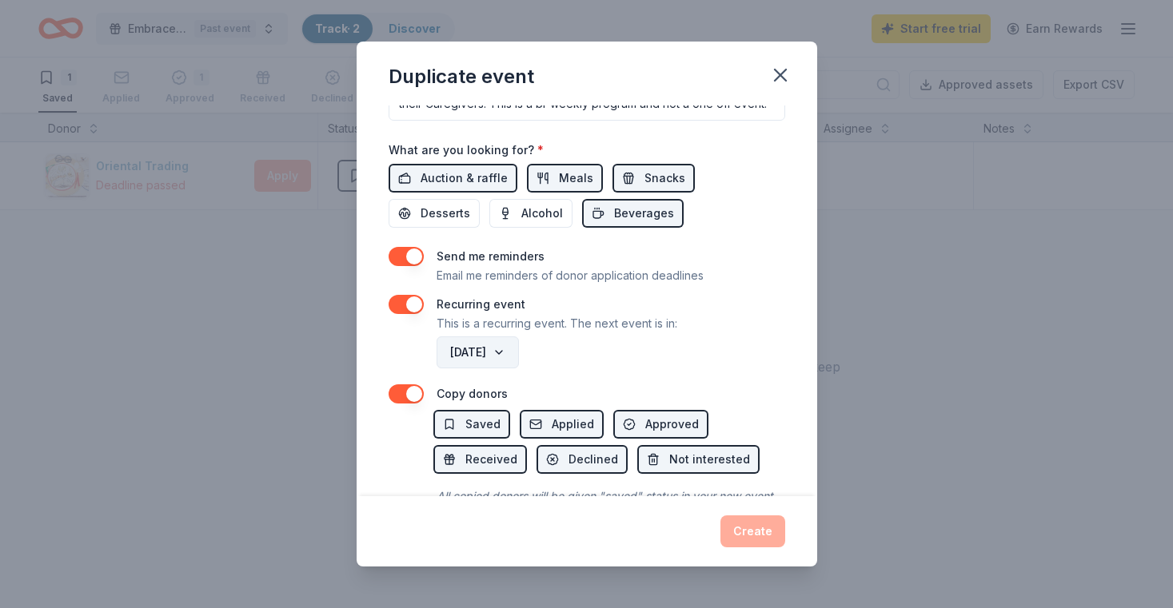
click at [519, 352] on button "September 2026" at bounding box center [477, 353] width 82 height 32
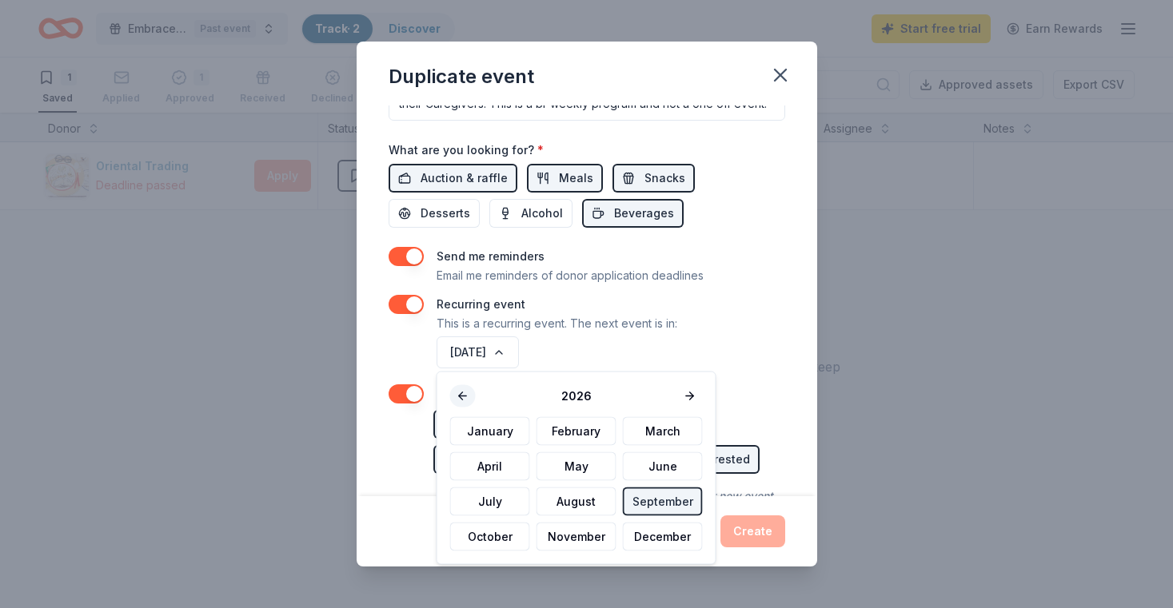
click at [464, 395] on button at bounding box center [463, 396] width 26 height 22
click at [496, 540] on button "October" at bounding box center [490, 537] width 80 height 29
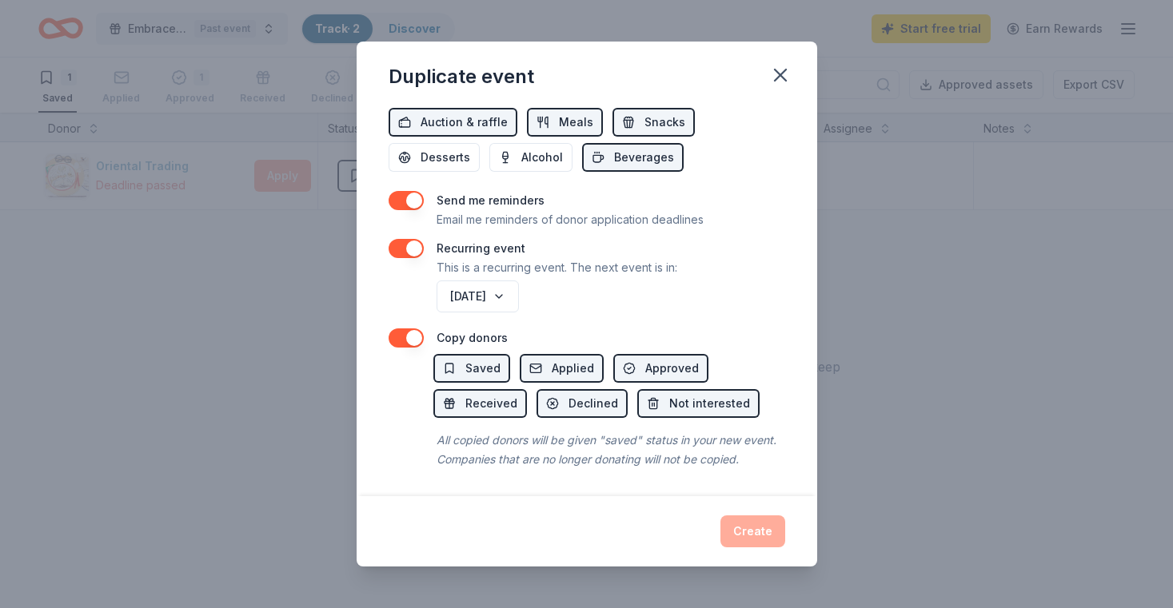
scroll to position [591, 0]
click at [519, 295] on button "October 2025" at bounding box center [477, 295] width 82 height 32
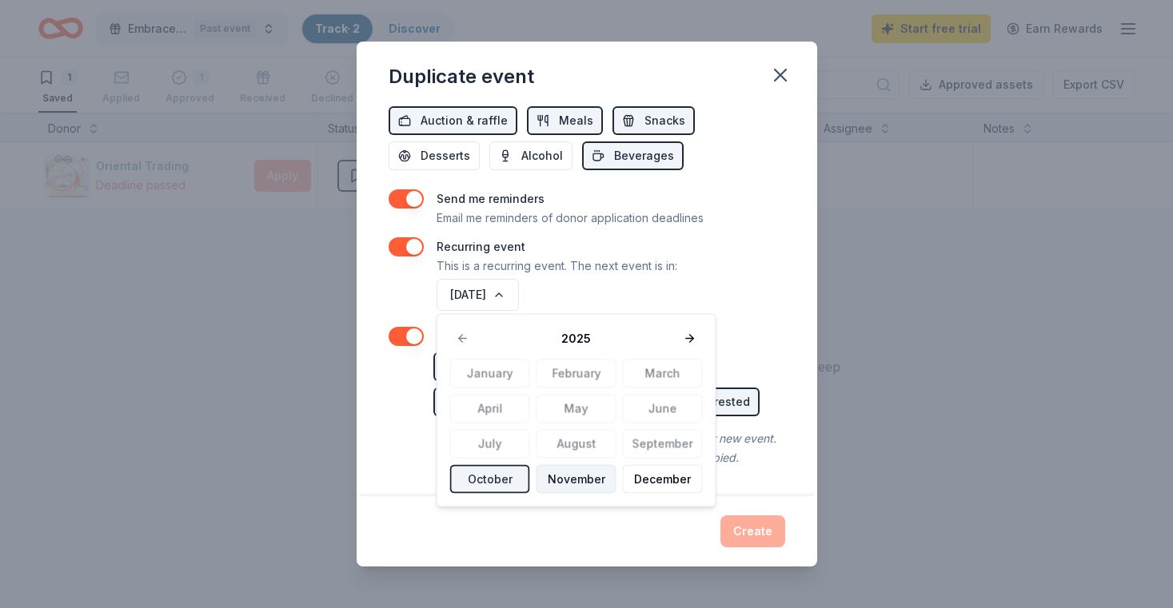
click at [570, 480] on button "November" at bounding box center [576, 479] width 80 height 29
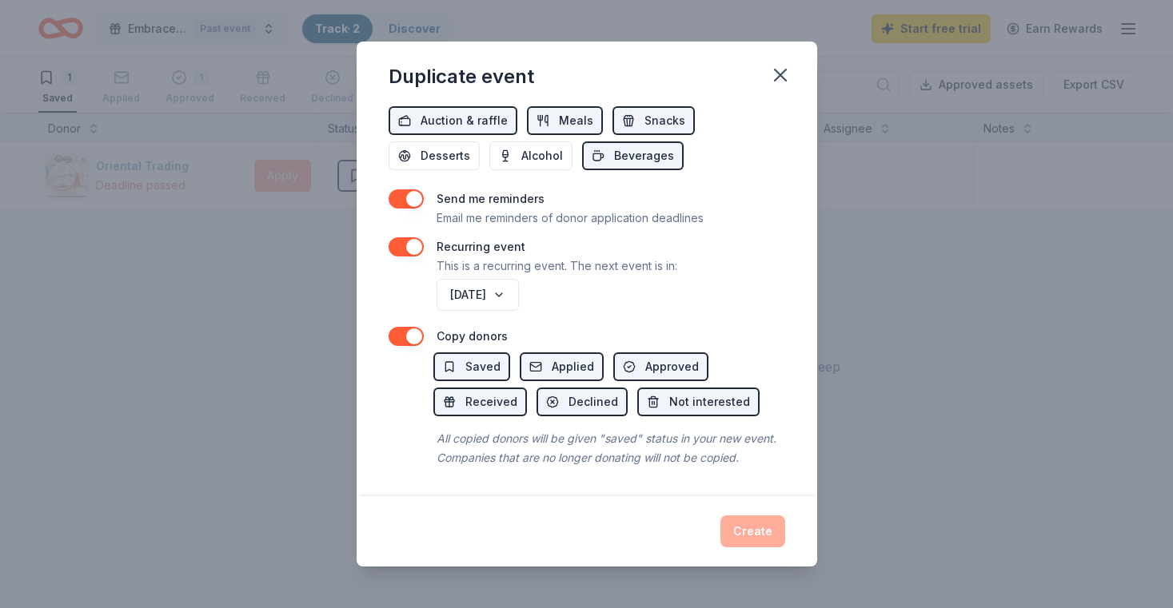
click at [544, 459] on div "All copied donors will be given "saved" status in your new event. Companies tha…" at bounding box center [609, 448] width 352 height 45
click at [750, 534] on div "Create" at bounding box center [586, 532] width 396 height 32
click at [755, 528] on div "Create" at bounding box center [586, 532] width 396 height 32
click at [396, 337] on button "button" at bounding box center [405, 336] width 35 height 19
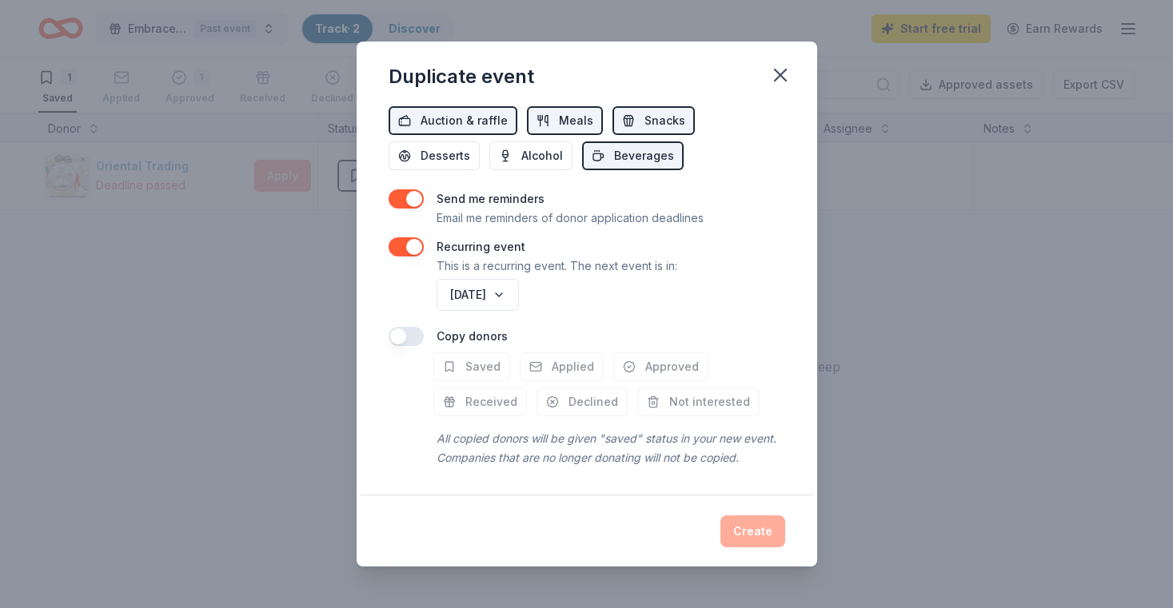
click at [416, 335] on button "button" at bounding box center [405, 336] width 35 height 19
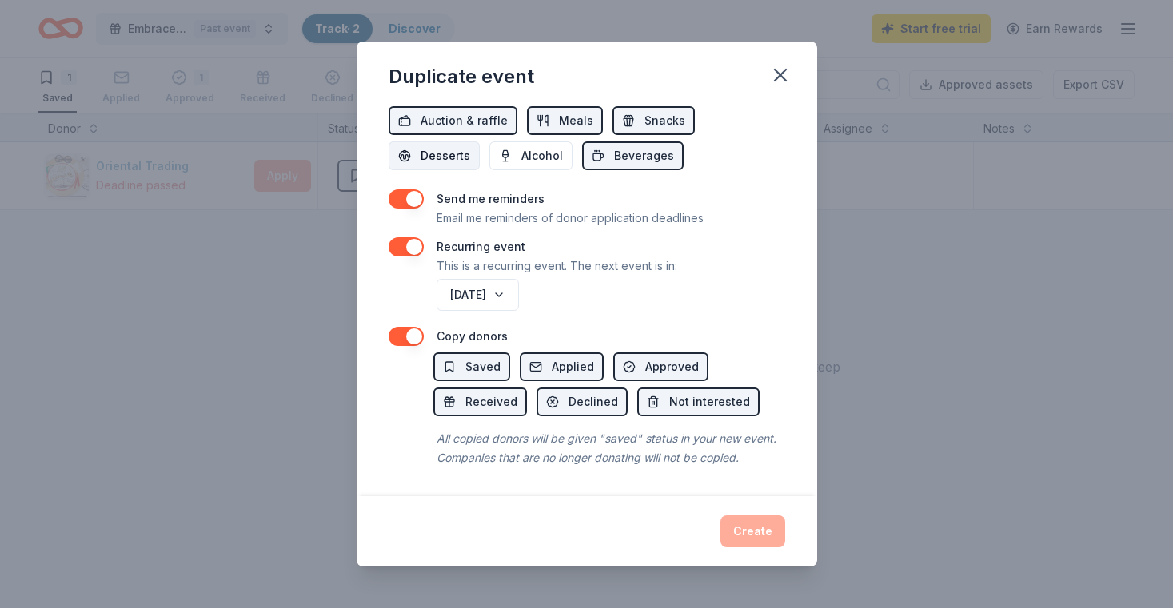
click at [470, 146] on span "Desserts" at bounding box center [445, 155] width 50 height 19
click at [521, 153] on span "Alcohol" at bounding box center [542, 155] width 42 height 19
click at [757, 532] on div "Create" at bounding box center [586, 532] width 396 height 32
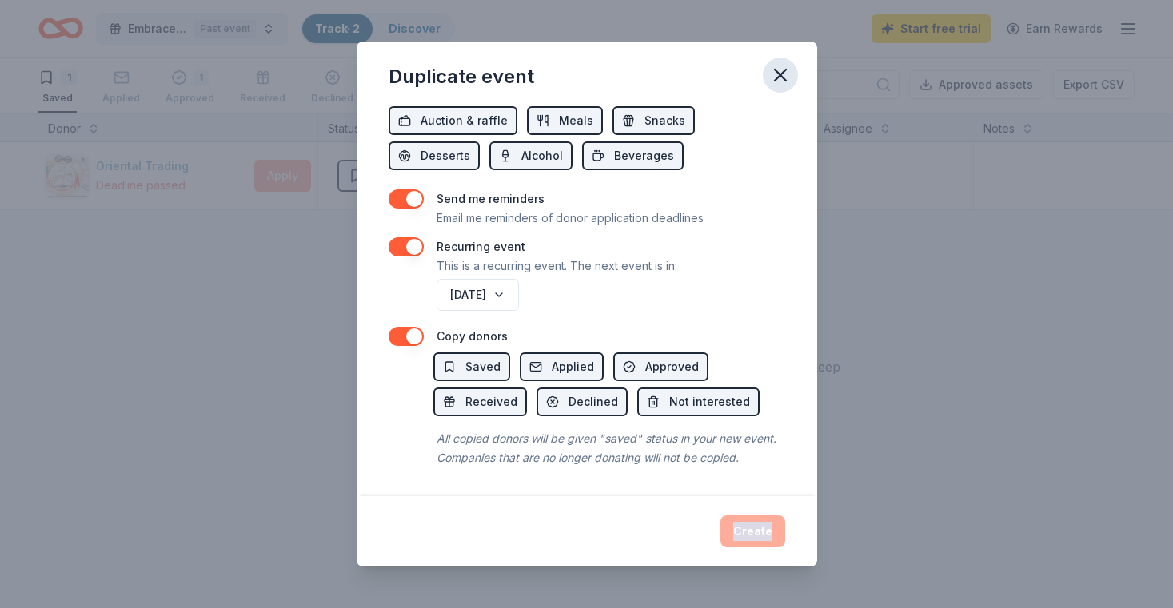
click at [779, 76] on icon "button" at bounding box center [780, 75] width 11 height 11
click at [384, 195] on div "Event name * Embrace The Moment - Equine Therapy For Cancer Patients, Cancer Su…" at bounding box center [586, 301] width 460 height 390
click at [394, 195] on button "button" at bounding box center [405, 198] width 35 height 19
click at [393, 334] on button "button" at bounding box center [405, 336] width 35 height 19
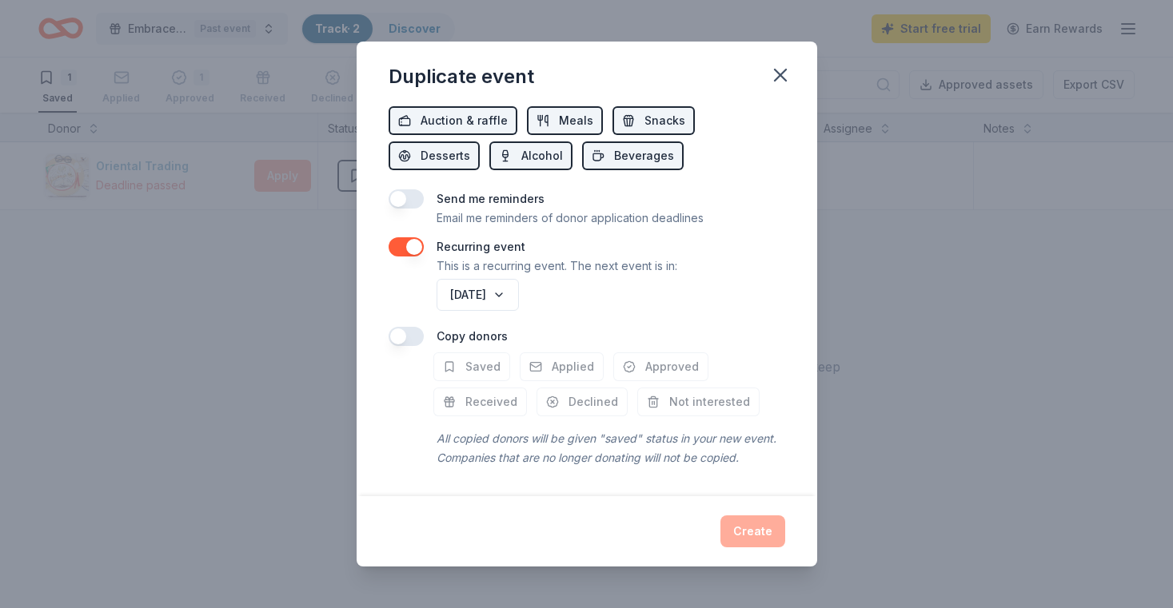
click at [417, 333] on button "button" at bounding box center [405, 336] width 35 height 19
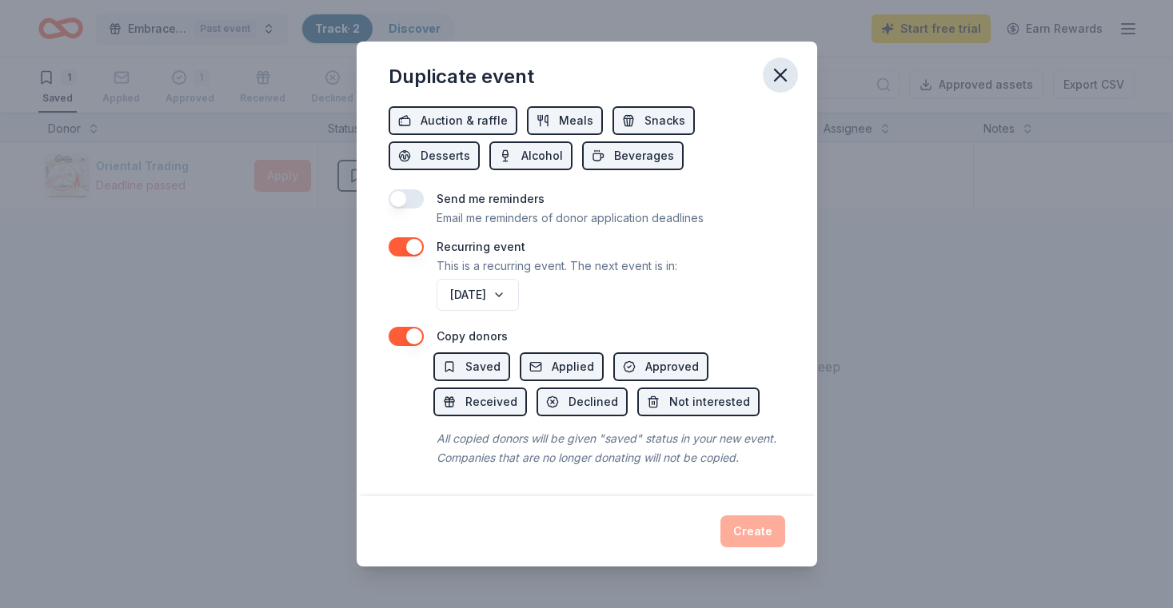
click at [780, 74] on icon "button" at bounding box center [780, 75] width 11 height 11
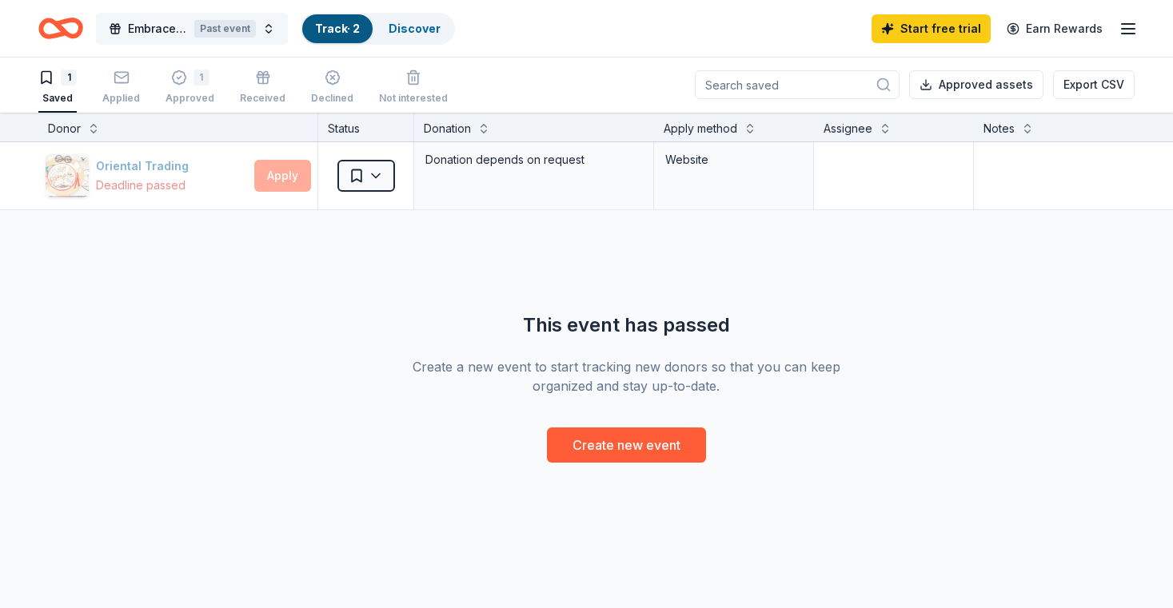
click at [139, 25] on span "Embrace The Moment - Equine Therapy For Cancer Patients, Cancer Survivors and C…" at bounding box center [158, 28] width 60 height 19
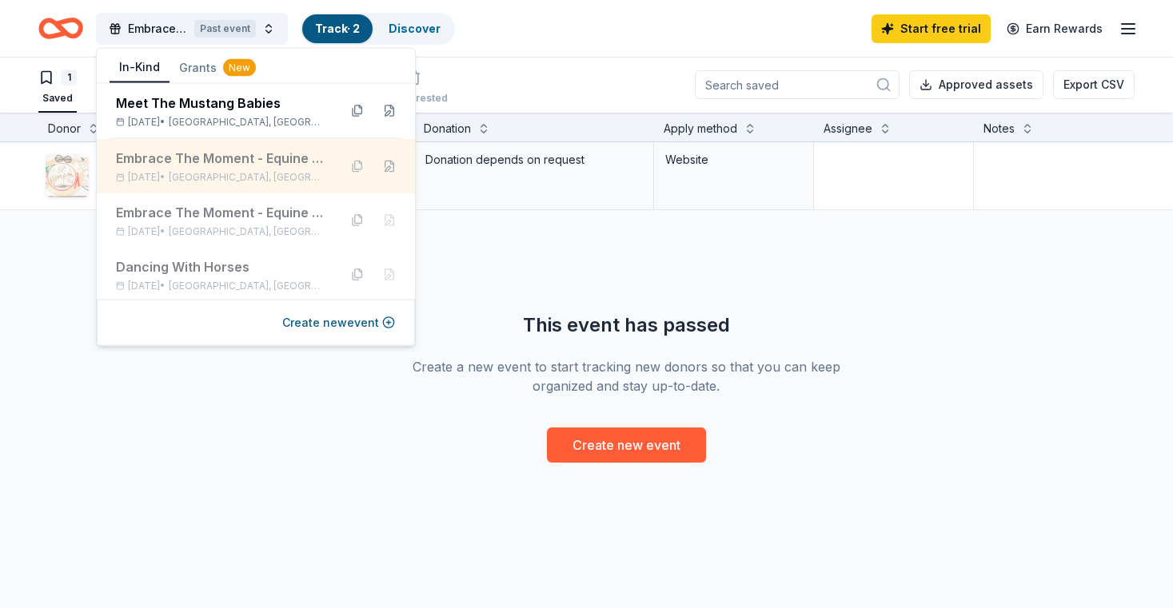
click at [388, 166] on button at bounding box center [389, 166] width 26 height 26
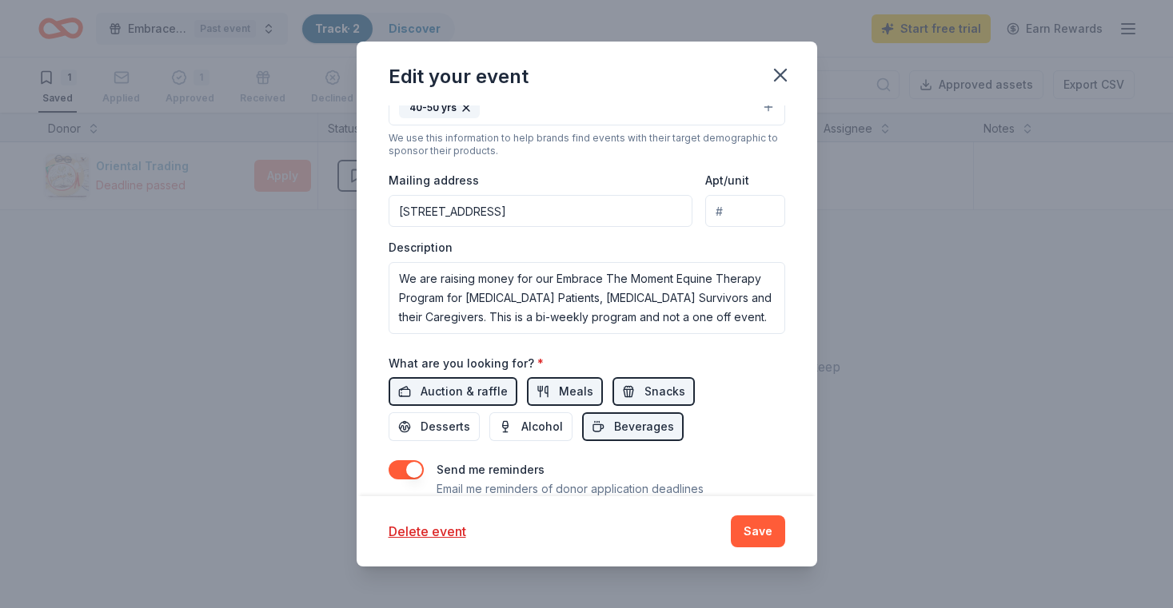
scroll to position [476, 0]
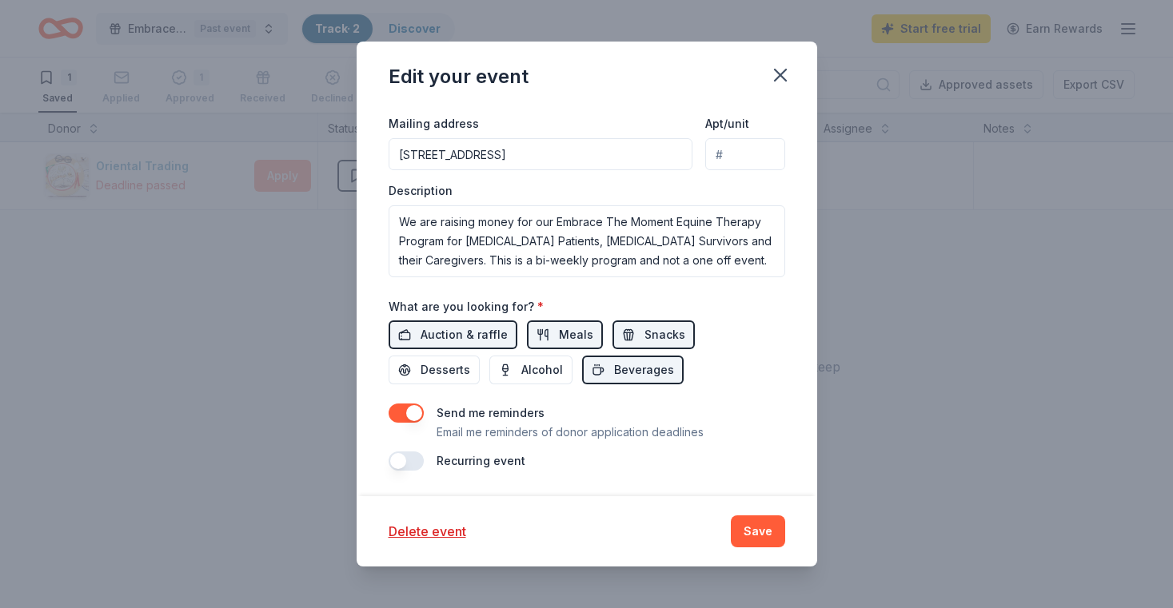
click at [413, 459] on button "button" at bounding box center [405, 461] width 35 height 19
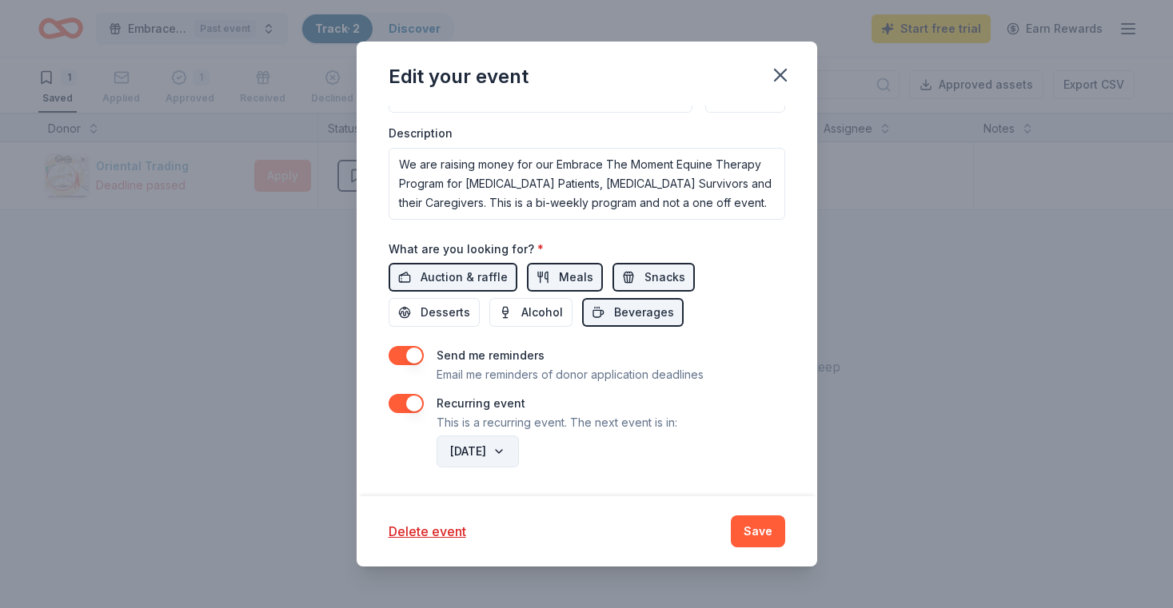
click at [519, 449] on button "September 2026" at bounding box center [477, 452] width 82 height 32
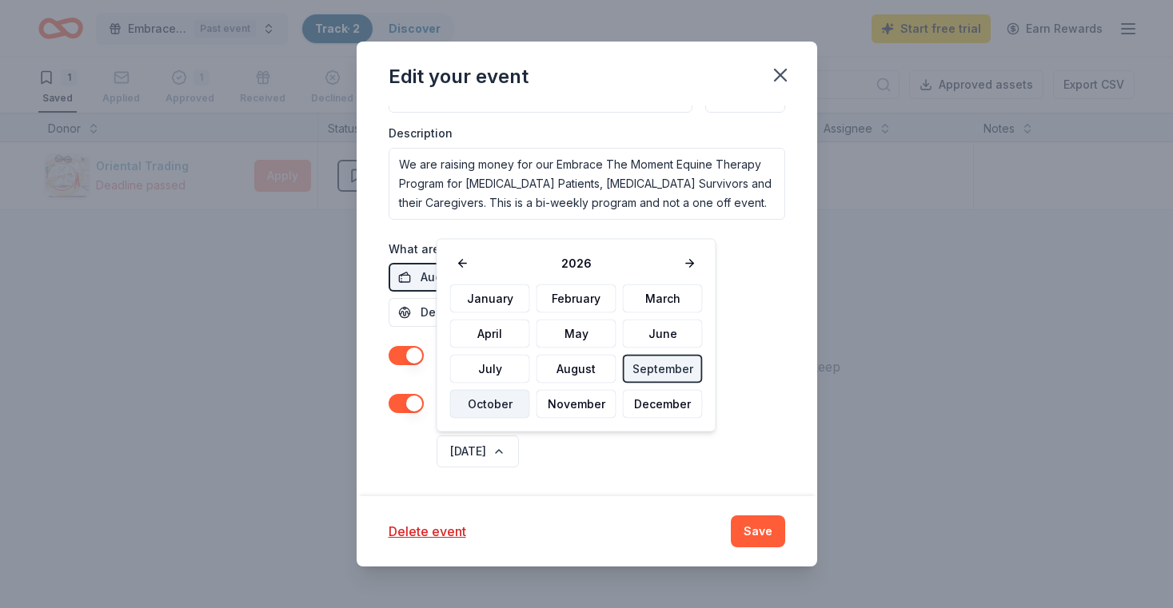
click at [499, 405] on button "October" at bounding box center [490, 404] width 80 height 29
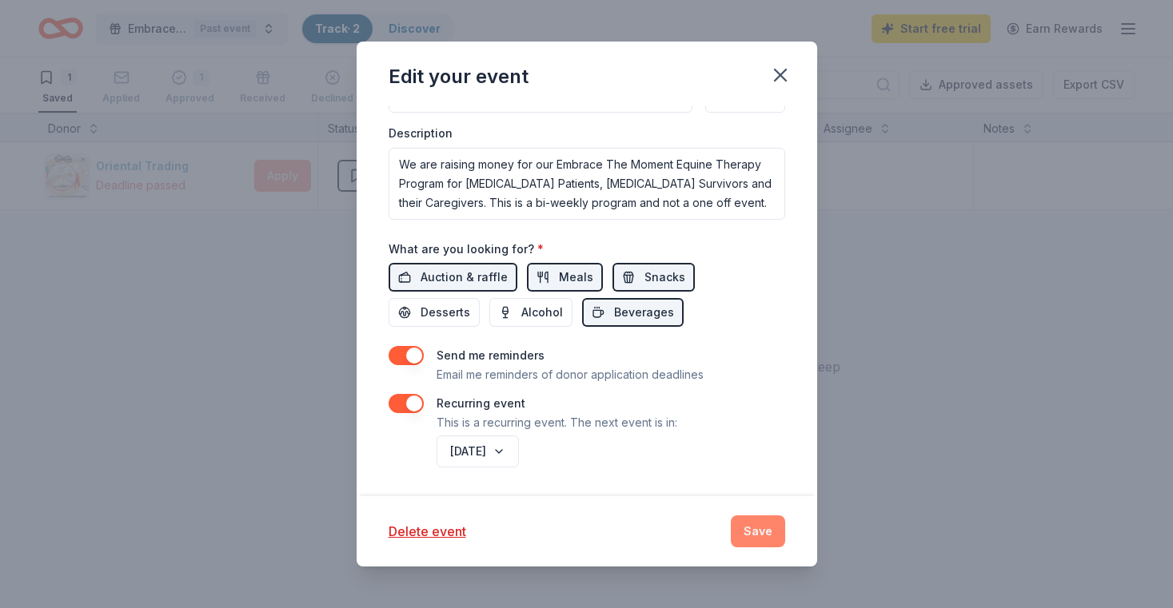
click at [757, 533] on button "Save" at bounding box center [758, 532] width 54 height 32
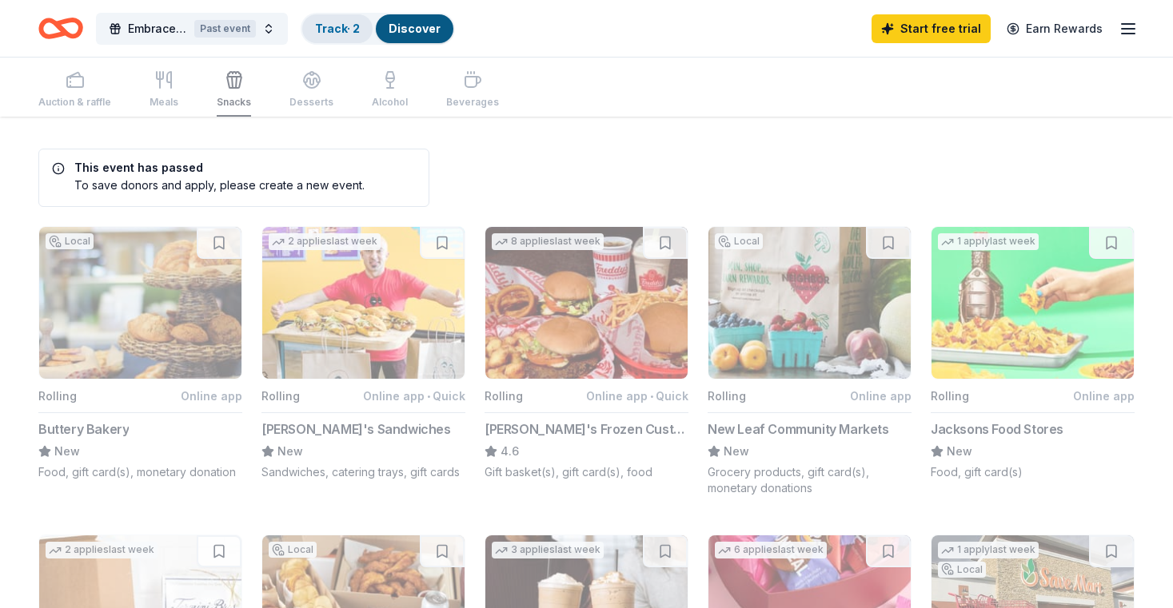
click at [340, 28] on link "Track · 2" at bounding box center [337, 29] width 45 height 14
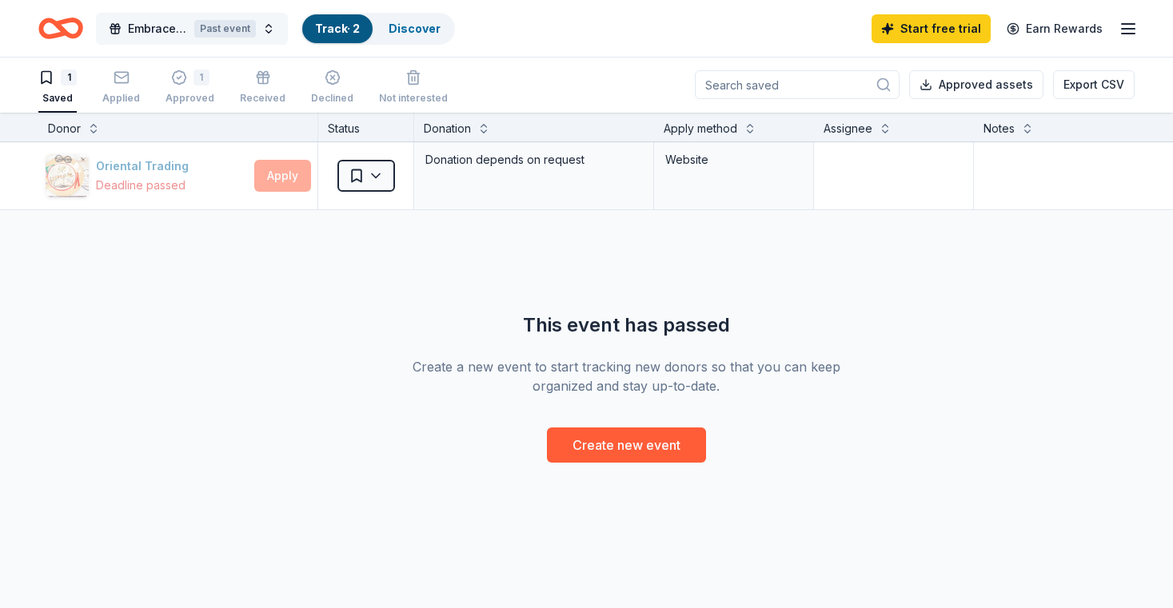
click at [266, 30] on button "Embrace The Moment - Equine Therapy For Cancer Patients, Cancer Survivors and C…" at bounding box center [192, 29] width 192 height 32
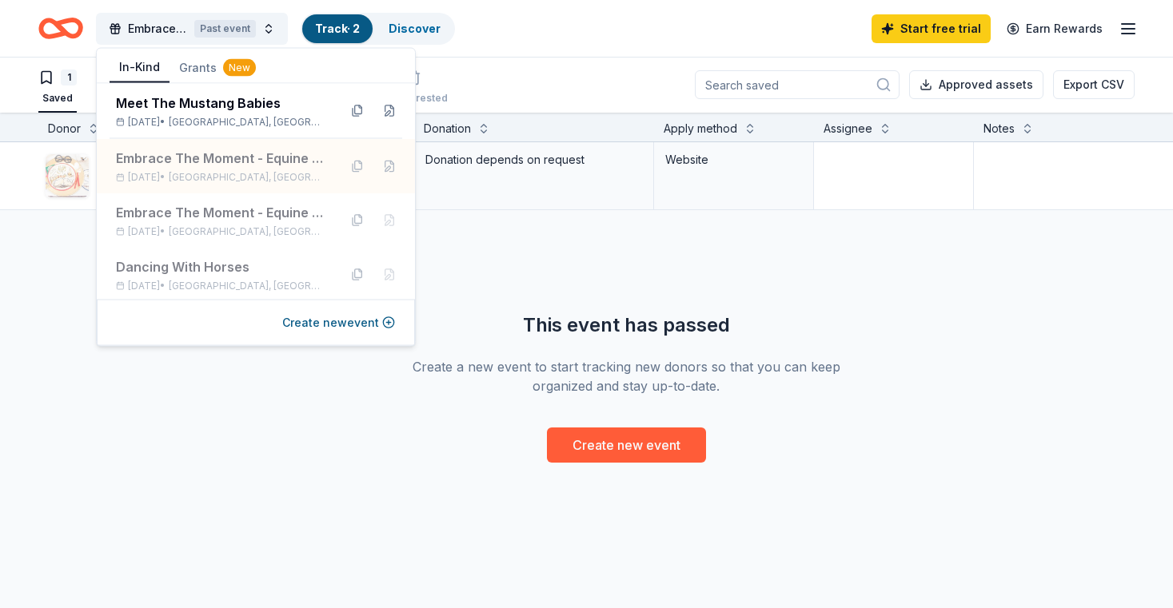
click at [522, 252] on div "Oriental Trading Deadline passed Apply Saved Donation depends on request Websit…" at bounding box center [626, 302] width 1252 height 321
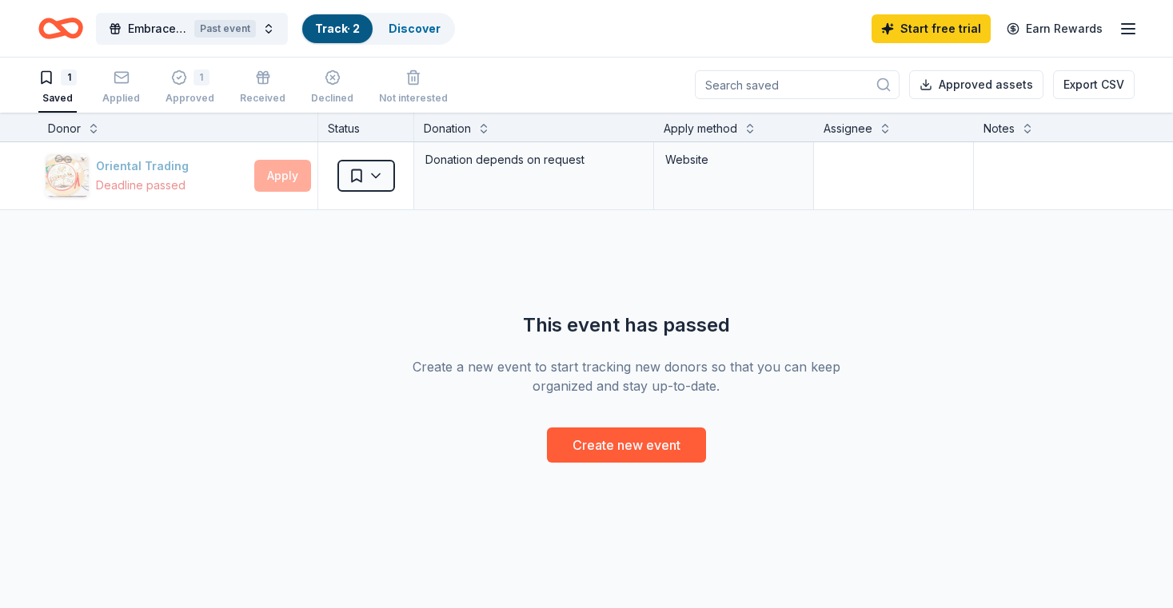
click at [63, 87] on div "1 Saved" at bounding box center [57, 87] width 38 height 35
click at [69, 26] on icon "Home" at bounding box center [60, 29] width 45 height 38
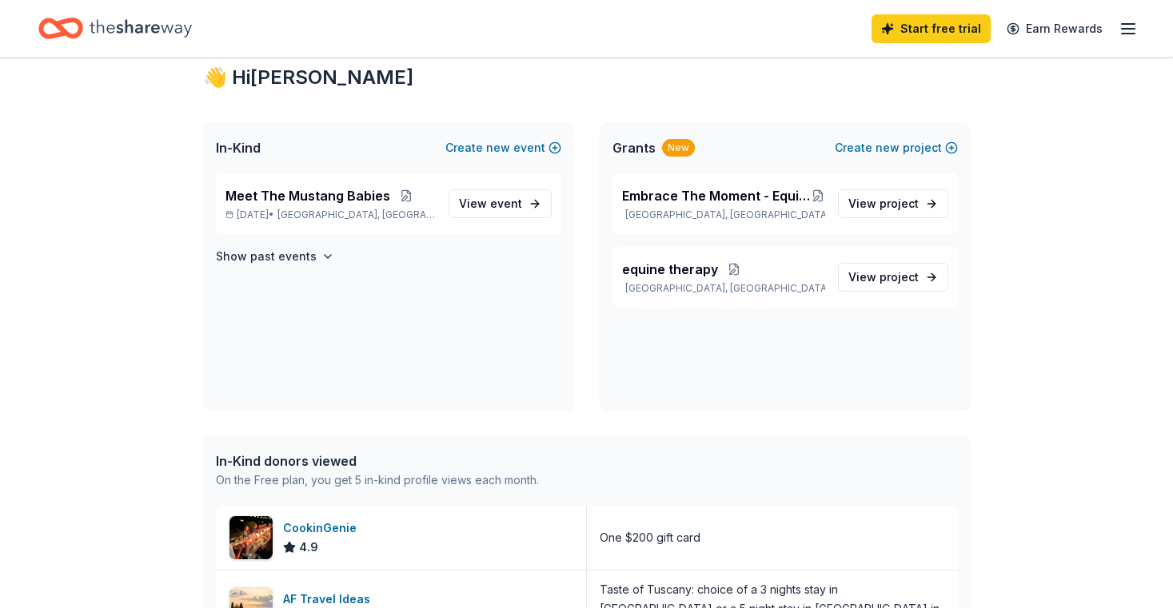
scroll to position [39, 0]
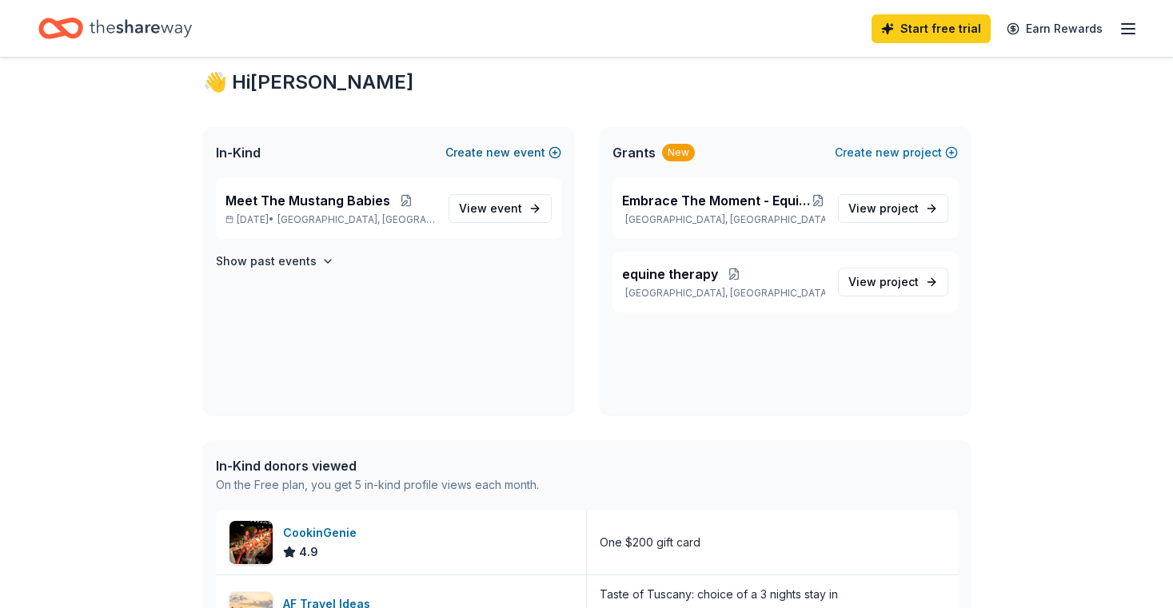
click at [509, 153] on span "new" at bounding box center [498, 152] width 24 height 19
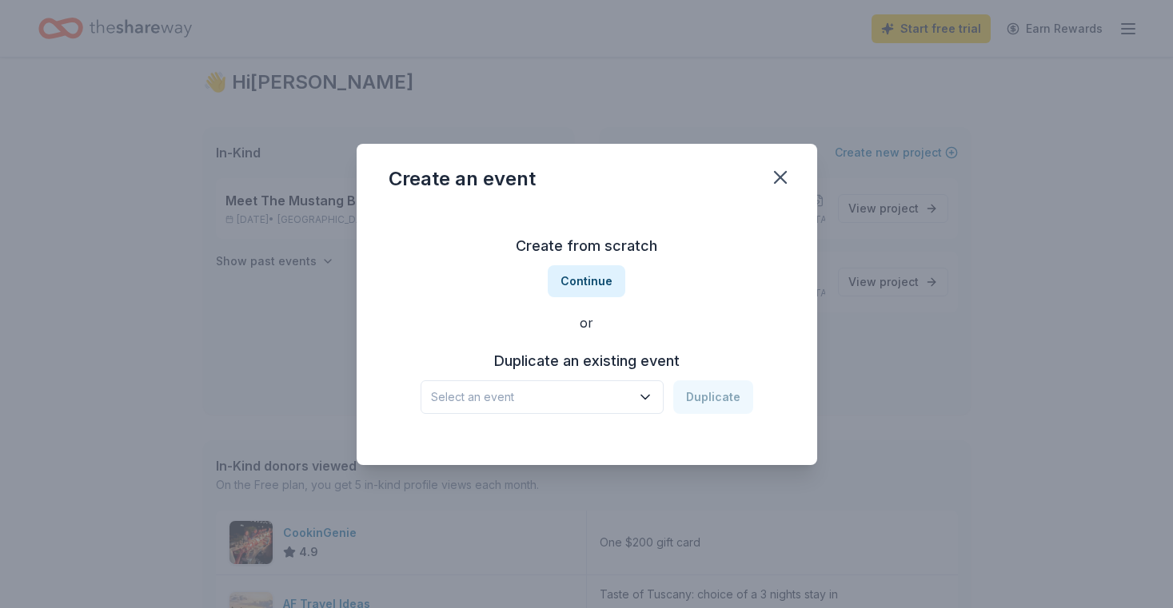
click at [648, 395] on icon "button" at bounding box center [645, 397] width 16 height 16
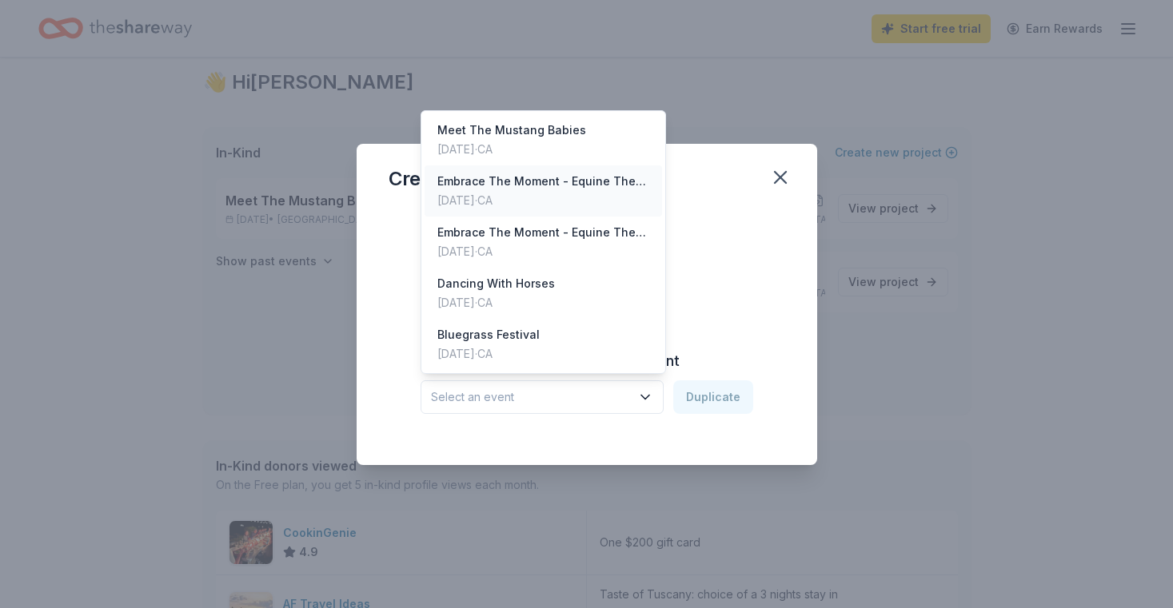
click at [537, 185] on div "Embrace The Moment - Equine Therapy For Cancer Patients, Cancer Survivors and C…" at bounding box center [543, 181] width 213 height 19
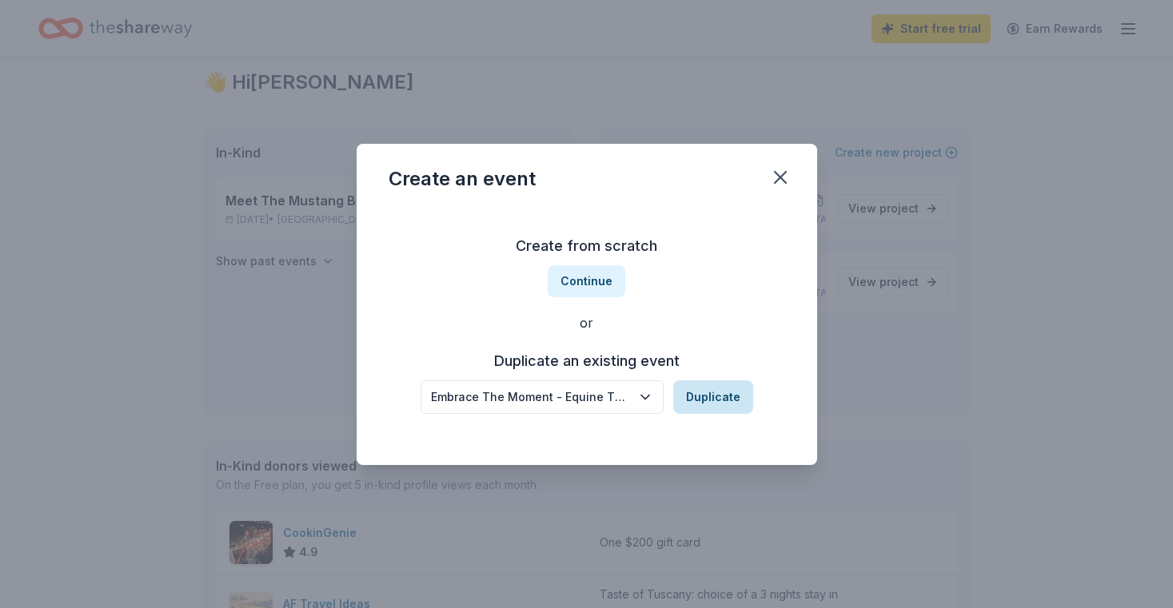
click at [715, 397] on button "Duplicate" at bounding box center [713, 397] width 80 height 34
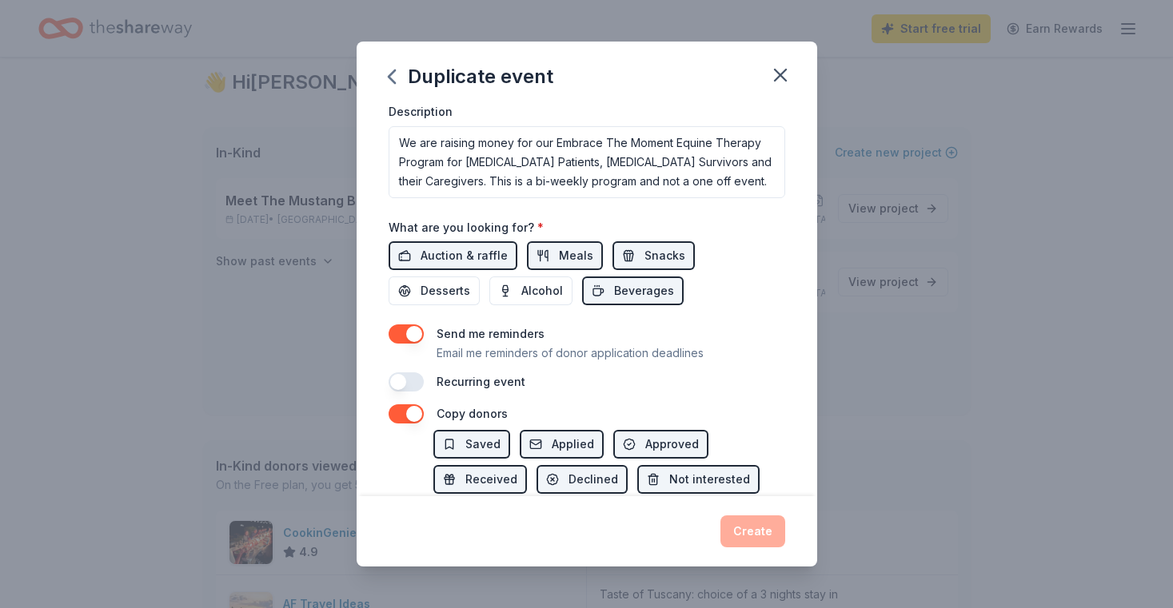
scroll to position [533, 0]
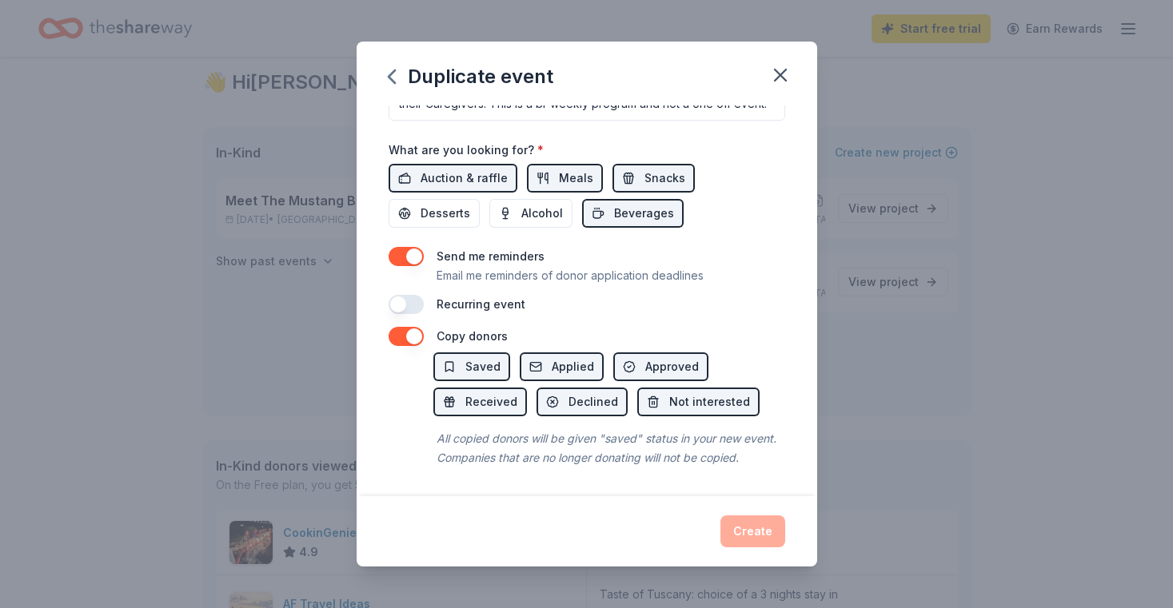
click at [417, 303] on button "button" at bounding box center [405, 304] width 35 height 19
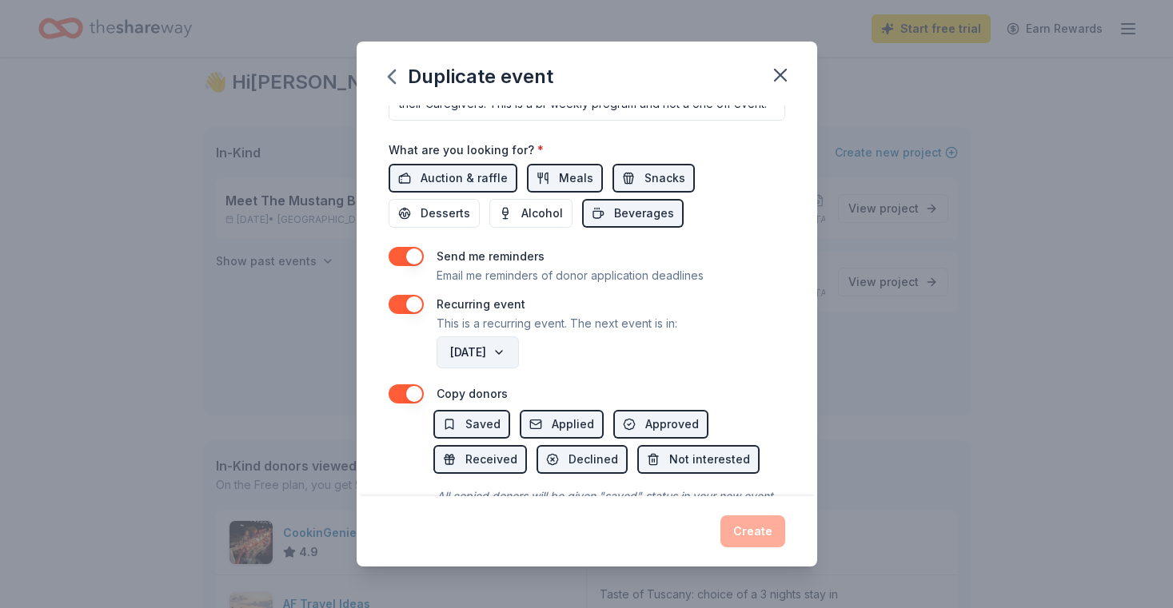
click at [519, 352] on button "September 2026" at bounding box center [477, 353] width 82 height 32
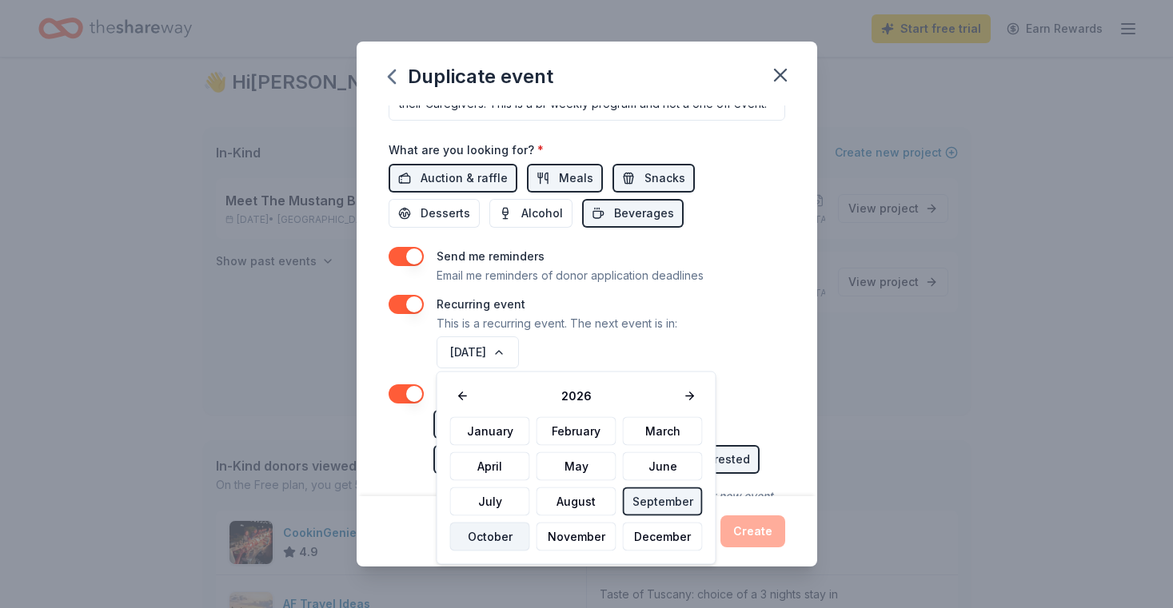
click at [500, 536] on button "October" at bounding box center [490, 537] width 80 height 29
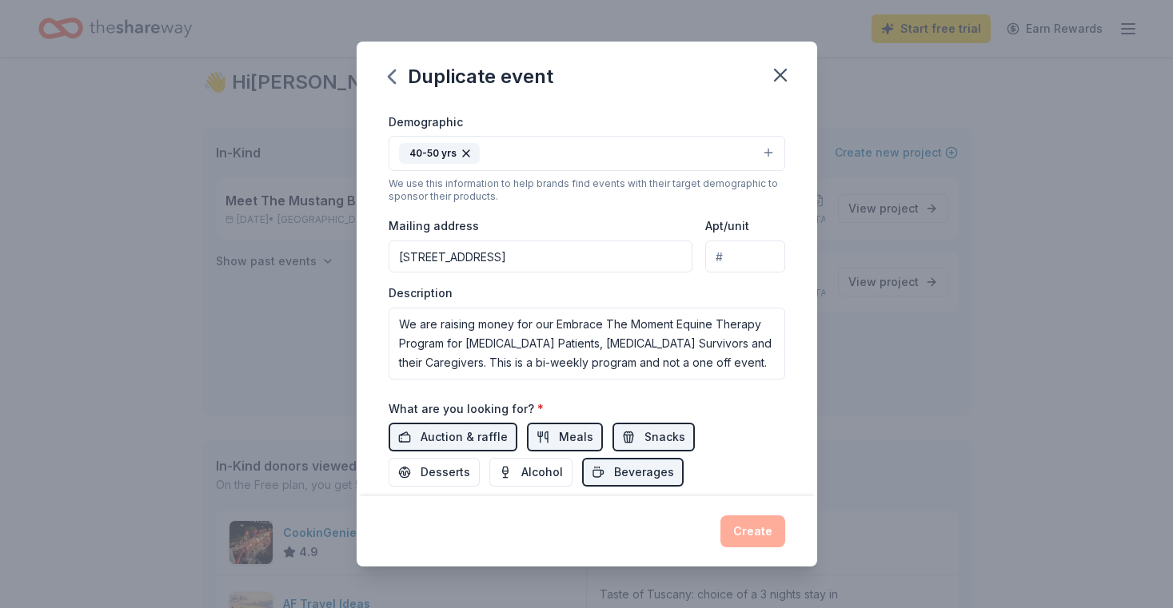
scroll to position [217, 0]
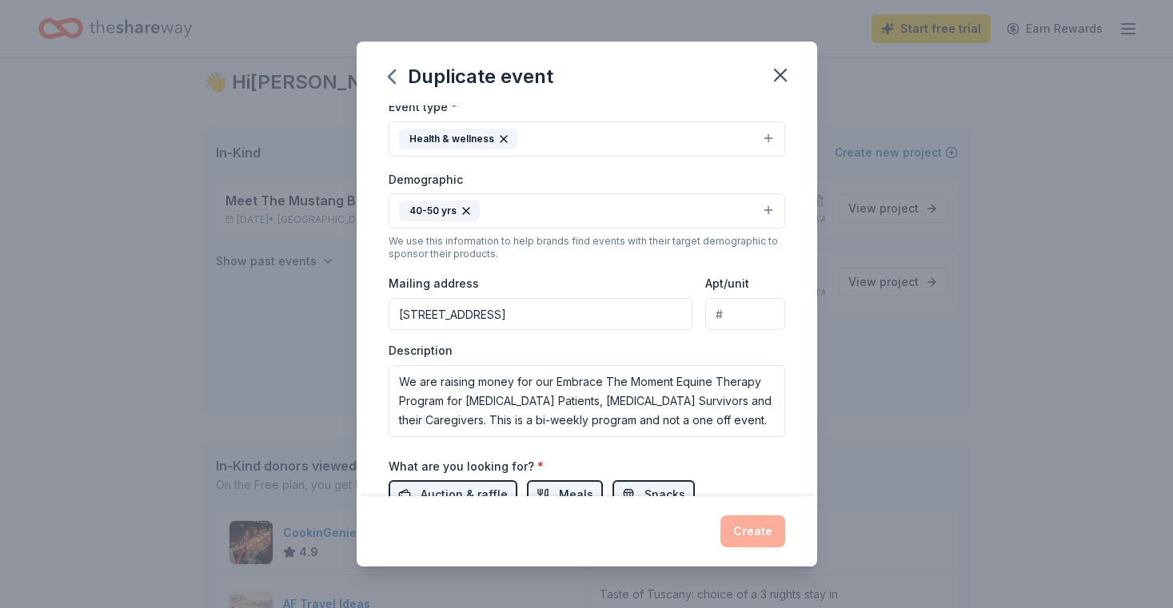
click at [767, 210] on button "40-50 yrs" at bounding box center [586, 210] width 396 height 35
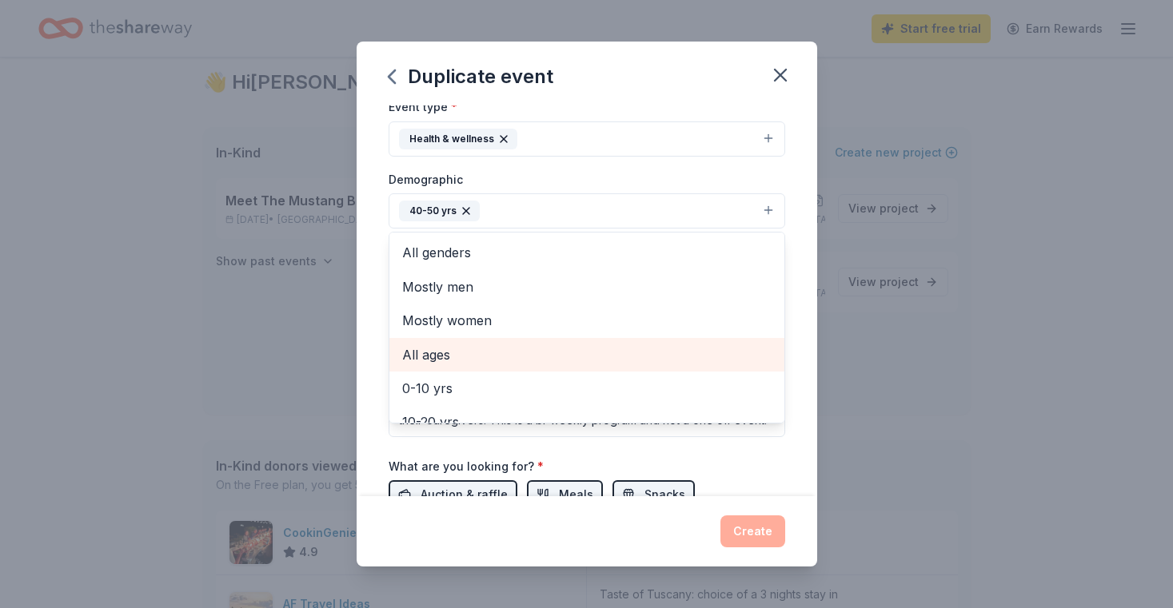
click at [444, 356] on span "All ages" at bounding box center [586, 355] width 369 height 21
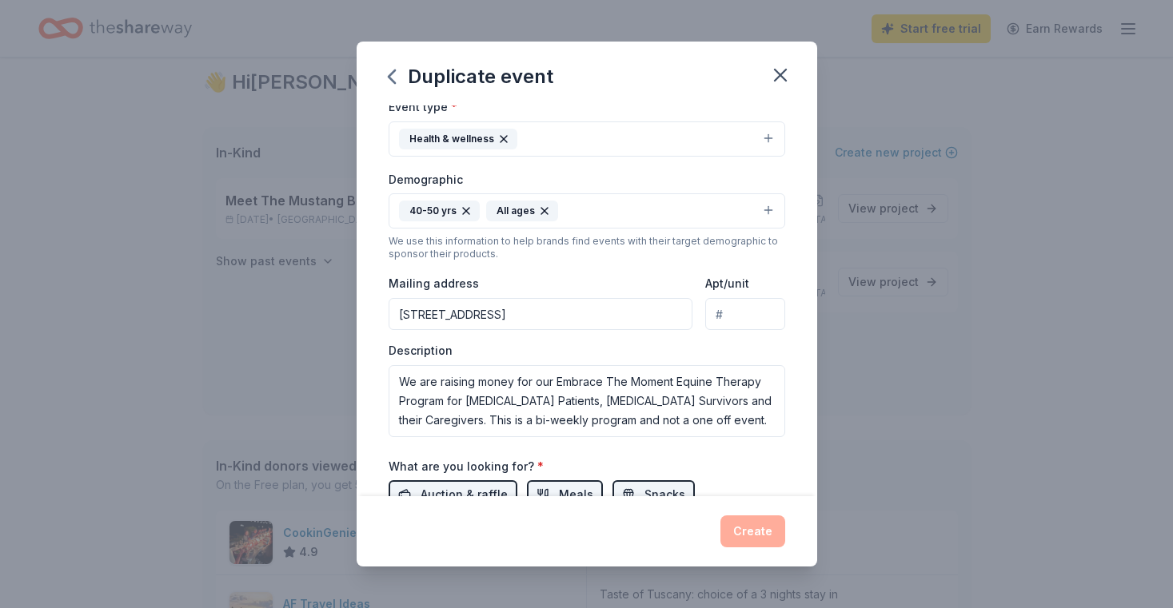
click at [464, 211] on icon "button" at bounding box center [466, 211] width 6 height 6
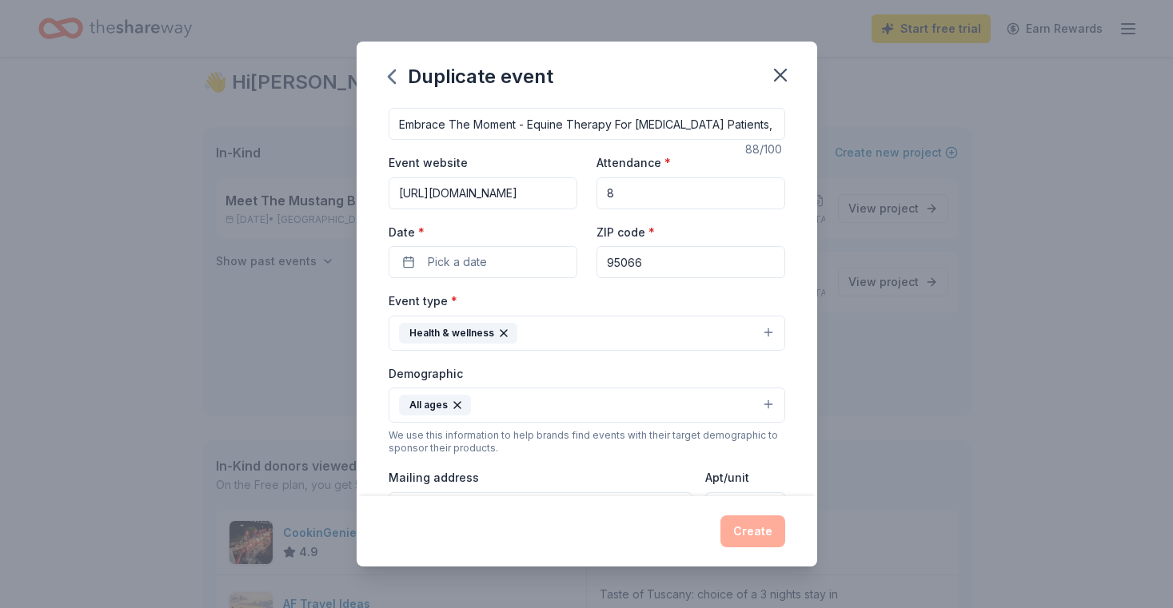
scroll to position [0, 0]
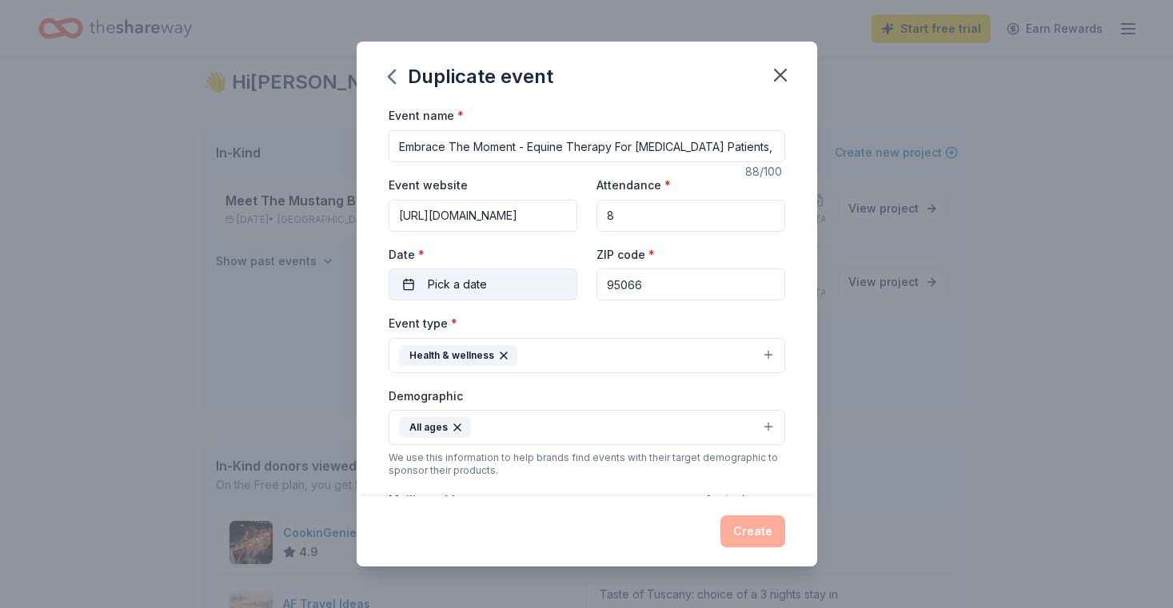
click at [511, 281] on button "Pick a date" at bounding box center [482, 285] width 189 height 32
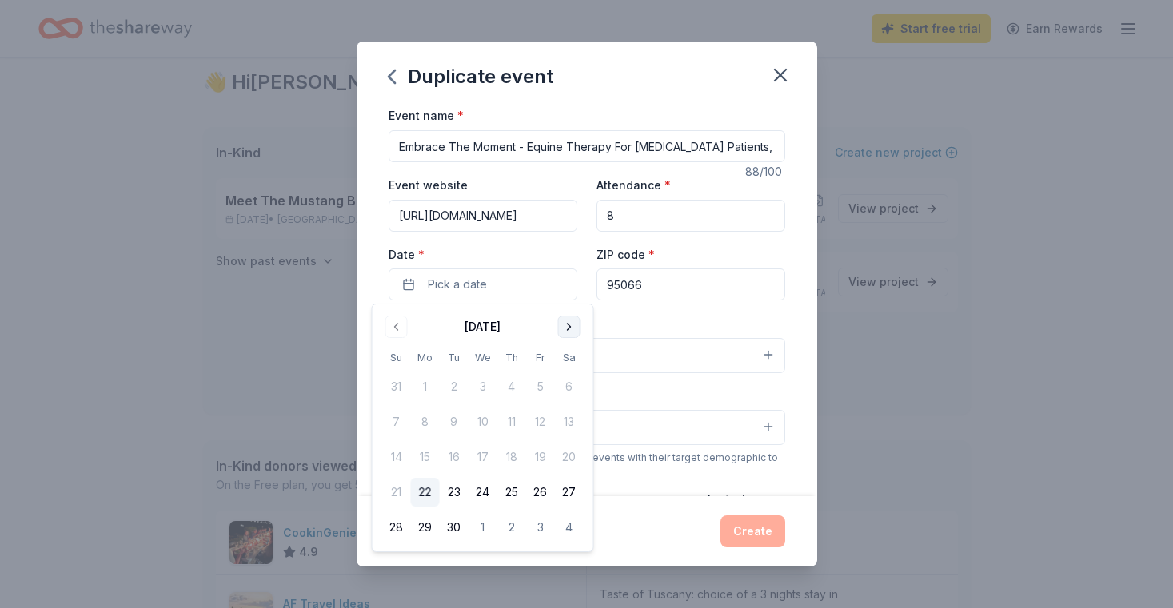
click at [568, 324] on button "Go to next month" at bounding box center [569, 327] width 22 height 22
click at [570, 492] on button "25" at bounding box center [569, 492] width 29 height 29
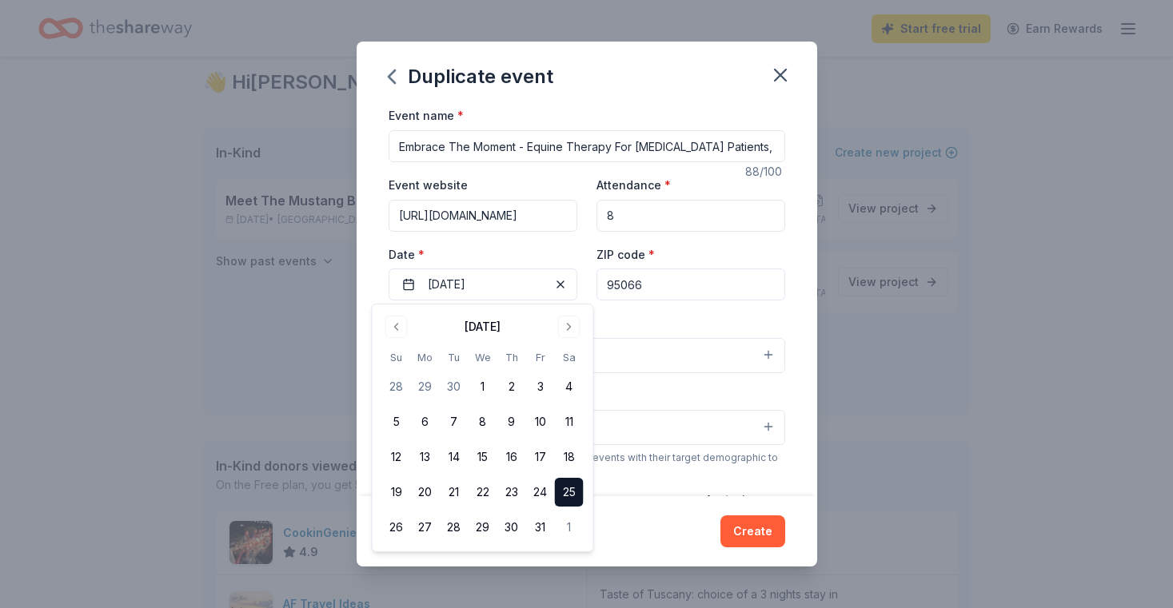
click at [709, 327] on div "Event type * Health & wellness" at bounding box center [586, 343] width 396 height 60
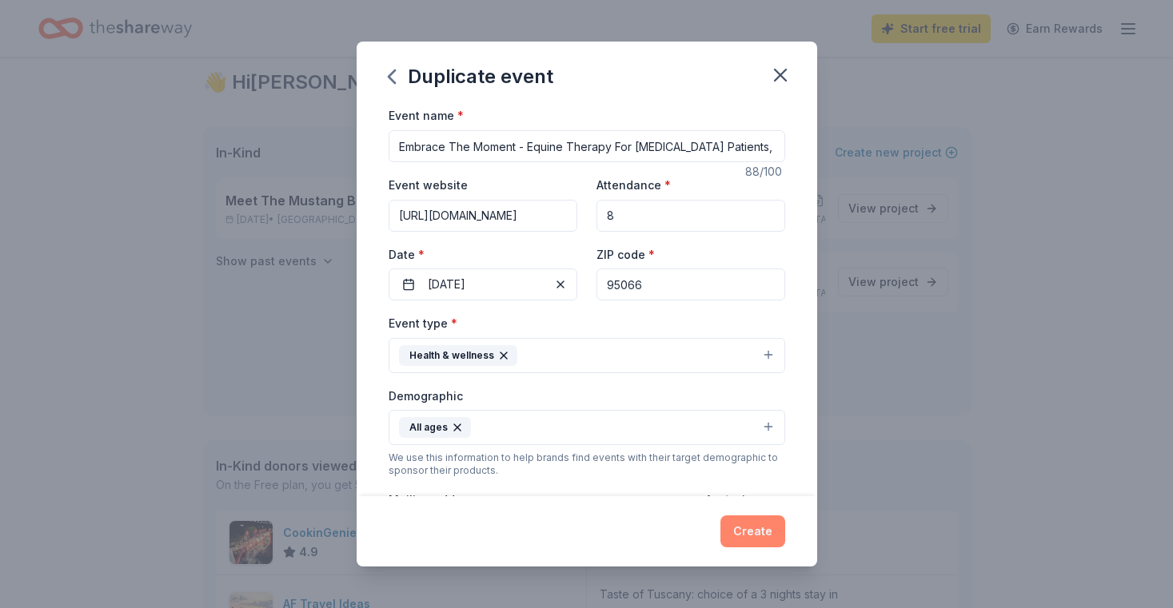
click at [759, 531] on button "Create" at bounding box center [752, 532] width 65 height 32
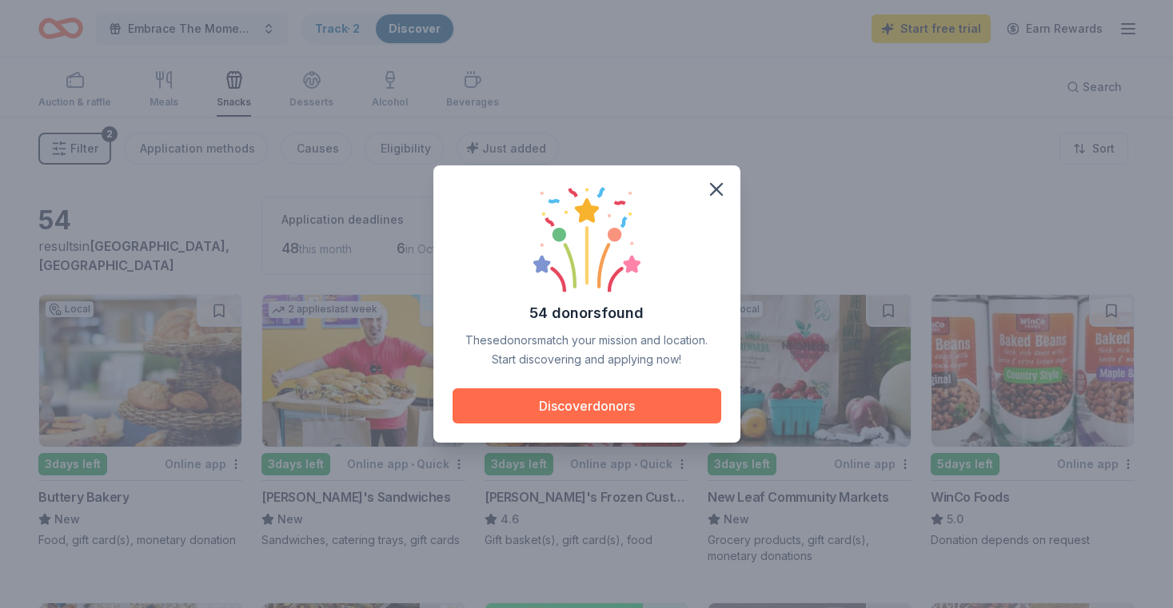
click at [594, 412] on button "Discover donors" at bounding box center [586, 405] width 269 height 35
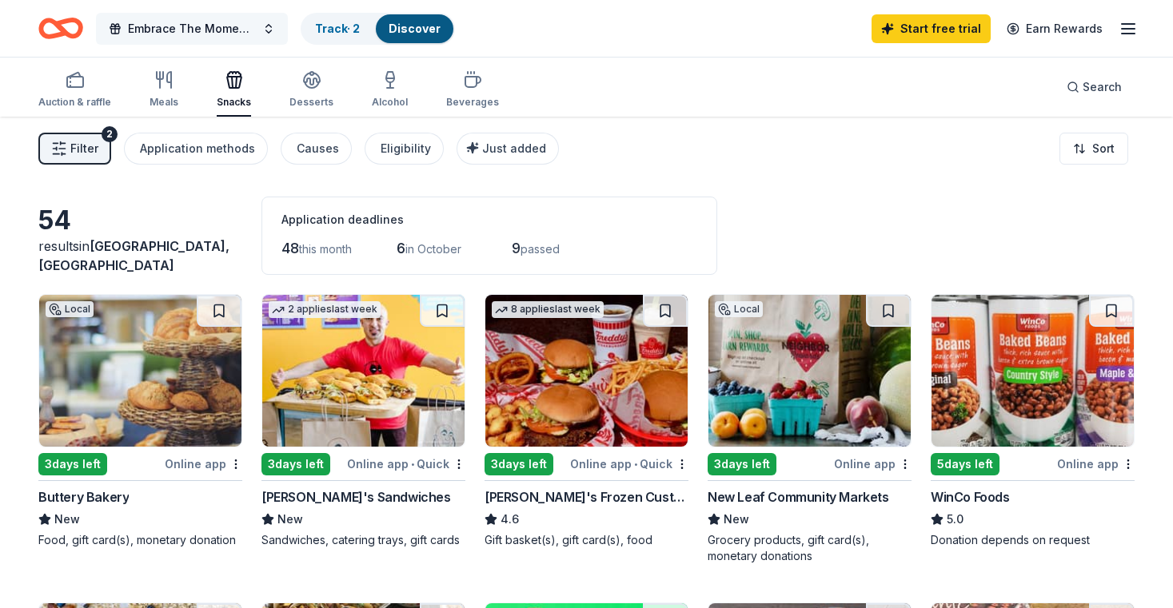
click at [270, 32] on button "Embrace The Moment - Equine Therapy For Cancer Patients, Cancer Survivors and C…" at bounding box center [192, 29] width 192 height 32
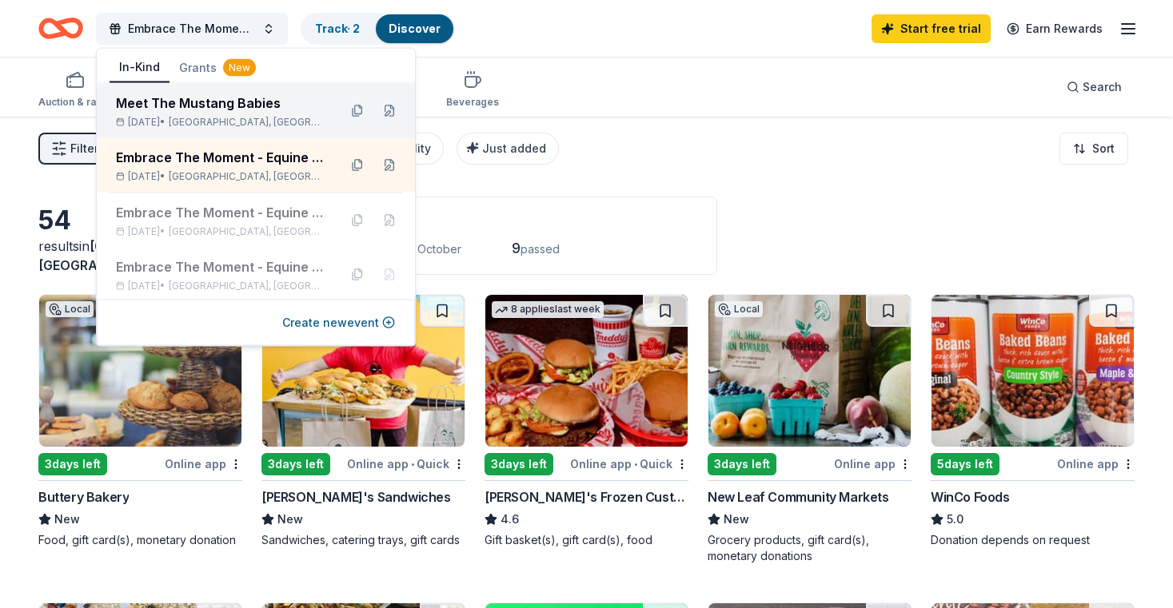
click at [208, 104] on div "Meet The Mustang Babies" at bounding box center [220, 103] width 209 height 19
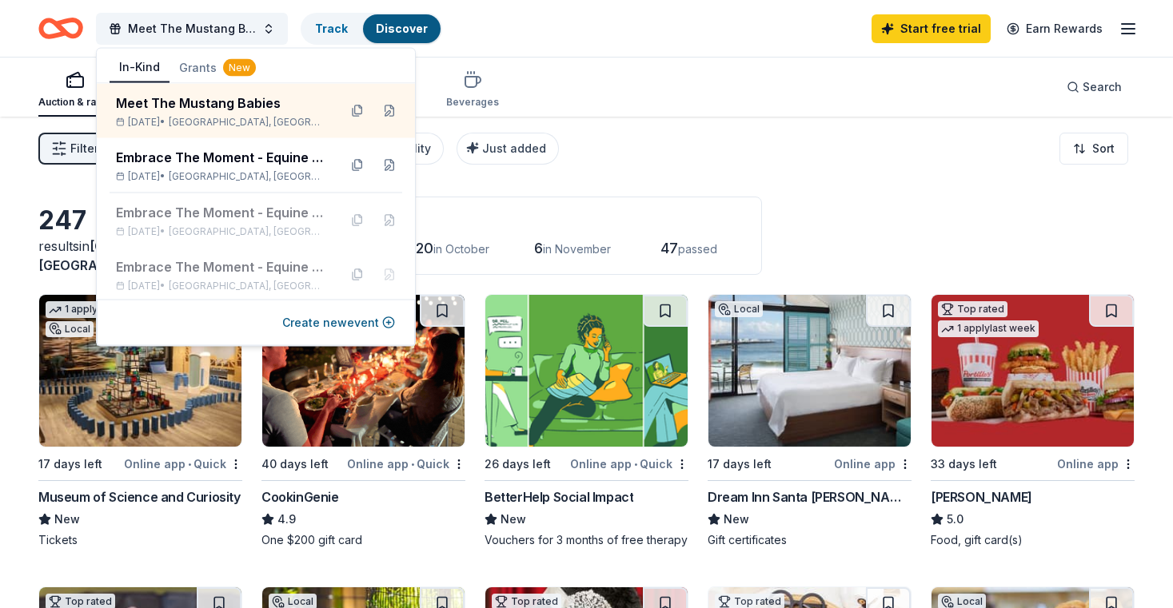
click at [586, 19] on div "Meet The Mustang Babies Track Discover Start free trial Earn Rewards" at bounding box center [586, 29] width 1096 height 38
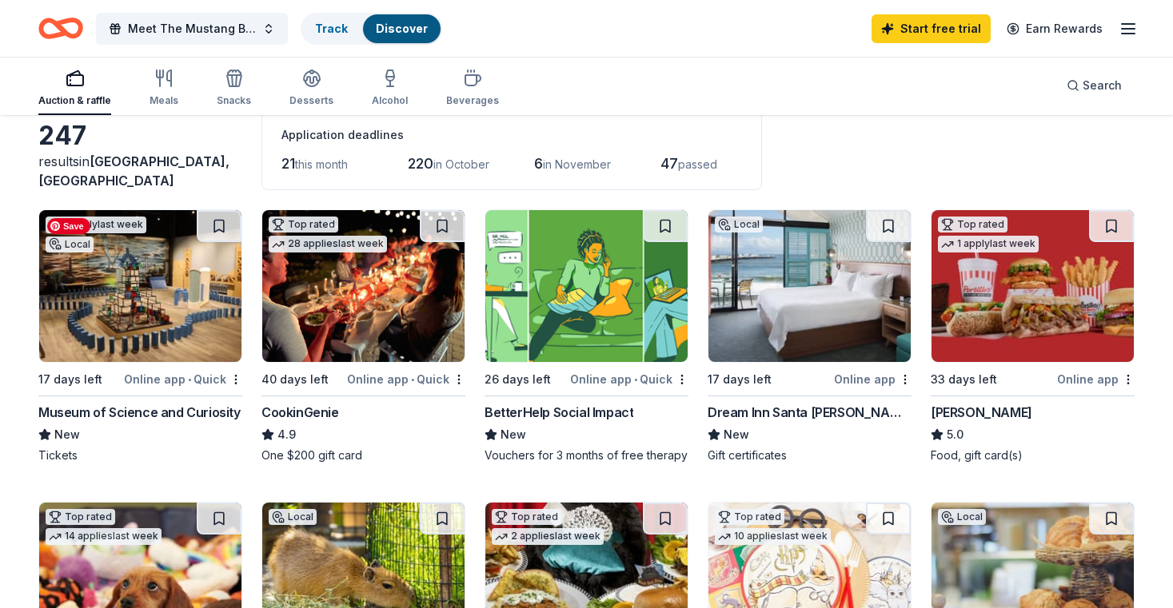
scroll to position [86, 0]
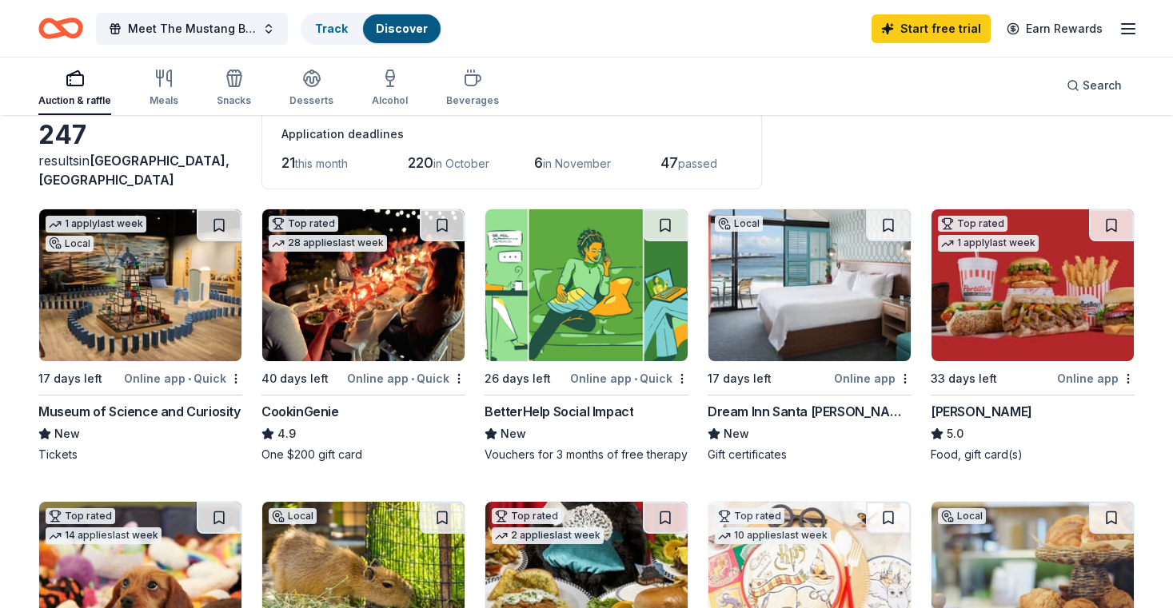
click at [145, 410] on div "Museum of Science and Curiosity" at bounding box center [139, 411] width 202 height 19
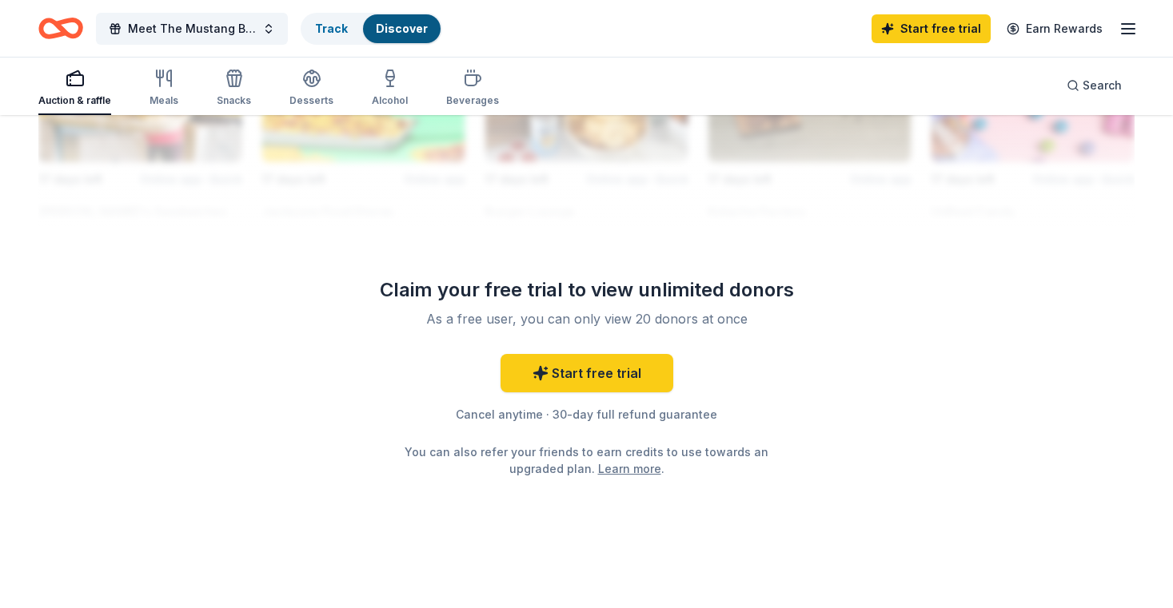
scroll to position [1529, 0]
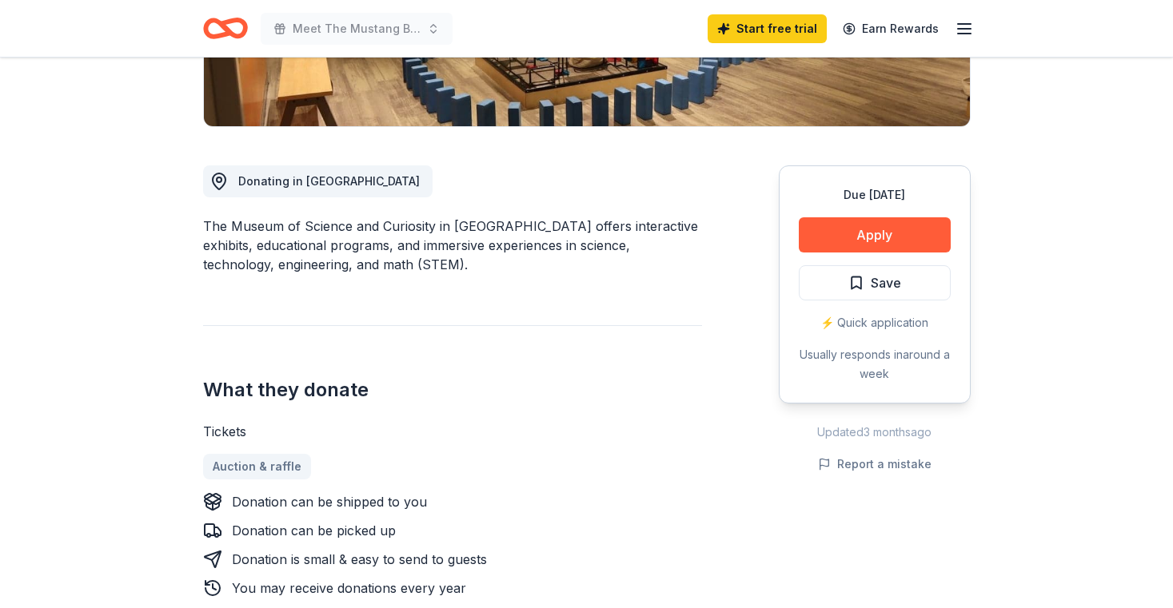
scroll to position [364, 0]
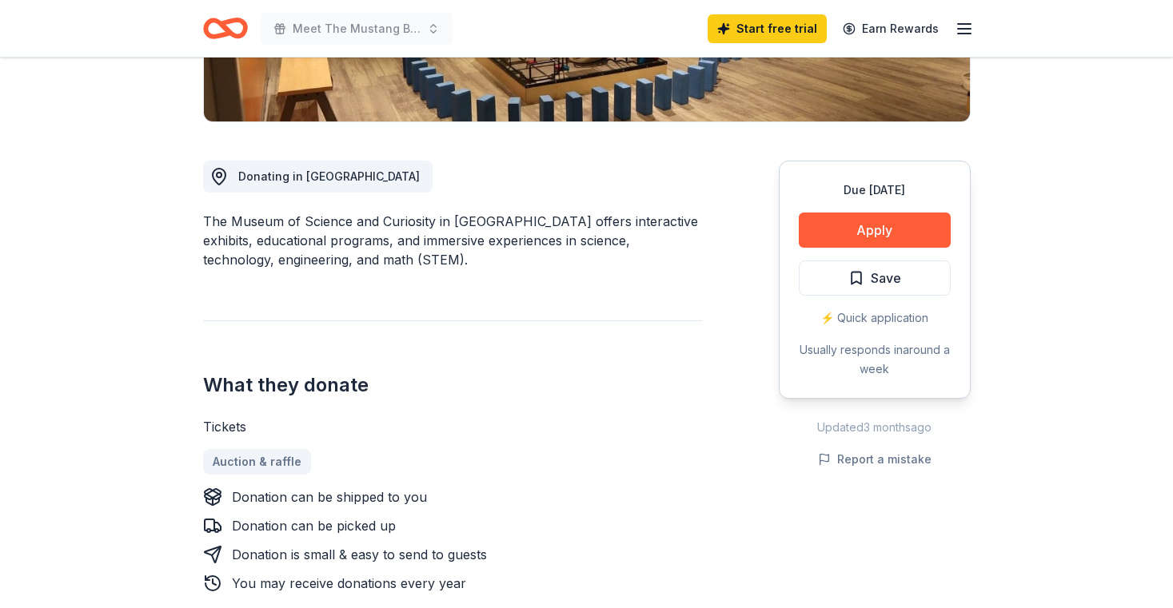
click at [877, 319] on div "⚡️ Quick application" at bounding box center [875, 318] width 152 height 19
click at [874, 310] on div "⚡️ Quick application" at bounding box center [875, 318] width 152 height 19
click at [875, 218] on button "Apply" at bounding box center [875, 230] width 152 height 35
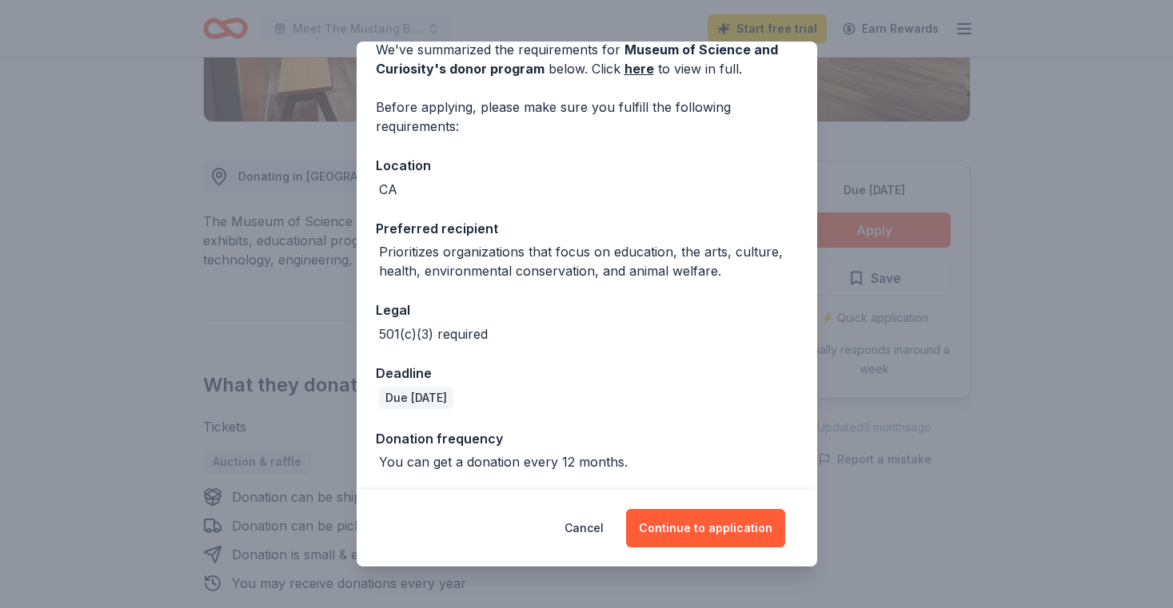
scroll to position [81, 0]
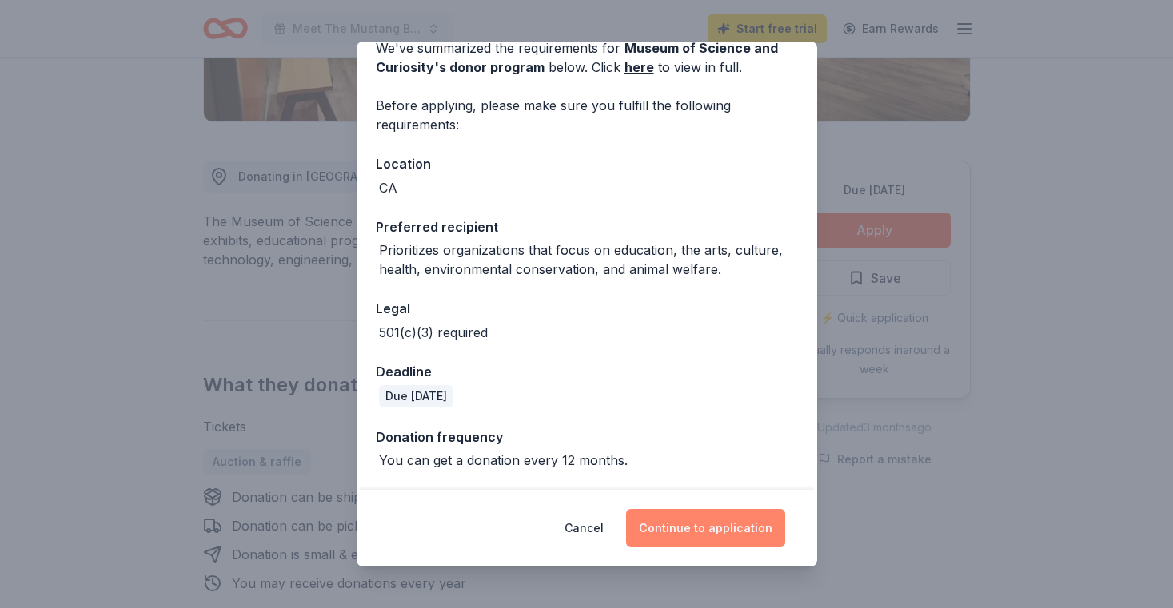
click at [702, 526] on button "Continue to application" at bounding box center [705, 528] width 159 height 38
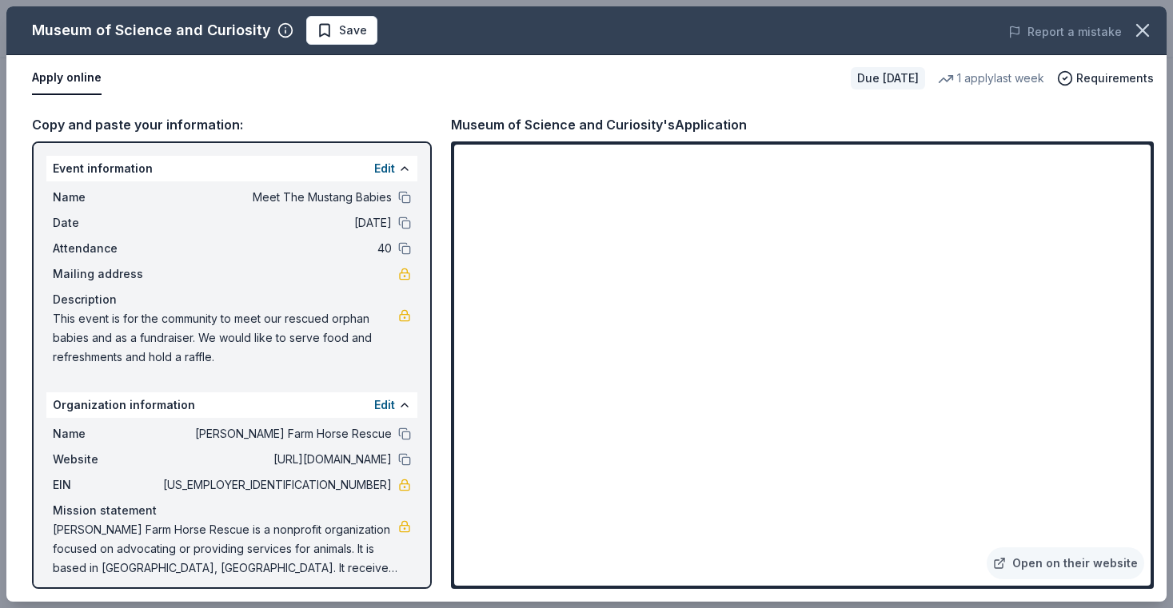
scroll to position [10, 0]
